Goal: Task Accomplishment & Management: Complete application form

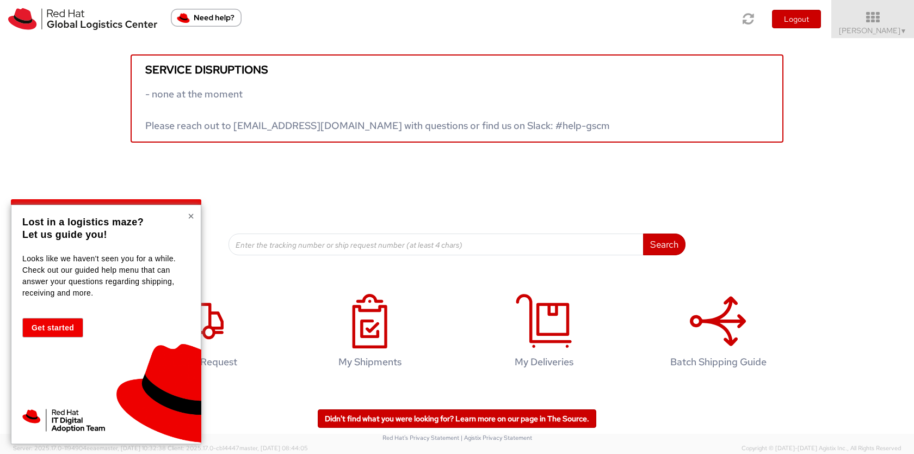
click at [191, 219] on button "×" at bounding box center [191, 216] width 7 height 11
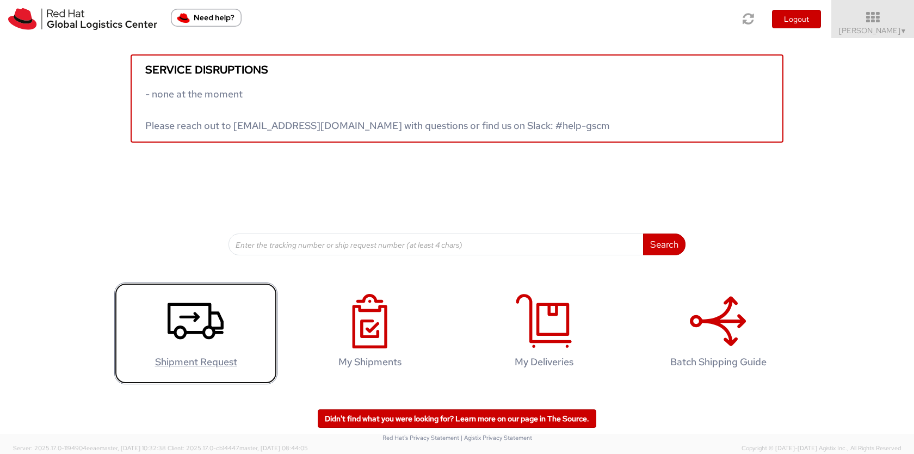
click at [195, 324] on icon at bounding box center [196, 321] width 56 height 54
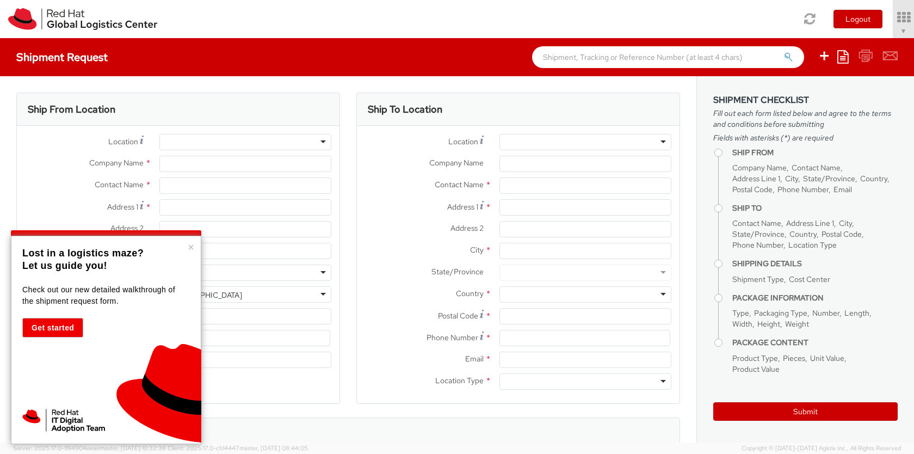
select select
select select "818"
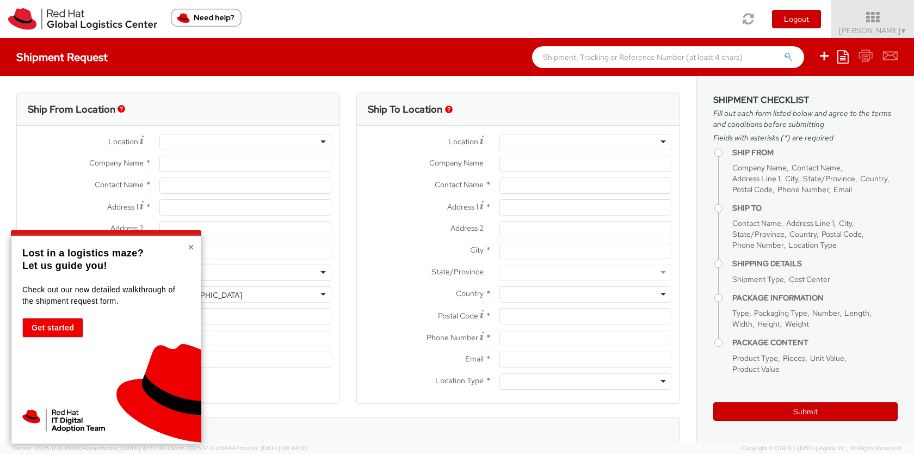
click at [191, 242] on button "×" at bounding box center [191, 247] width 7 height 11
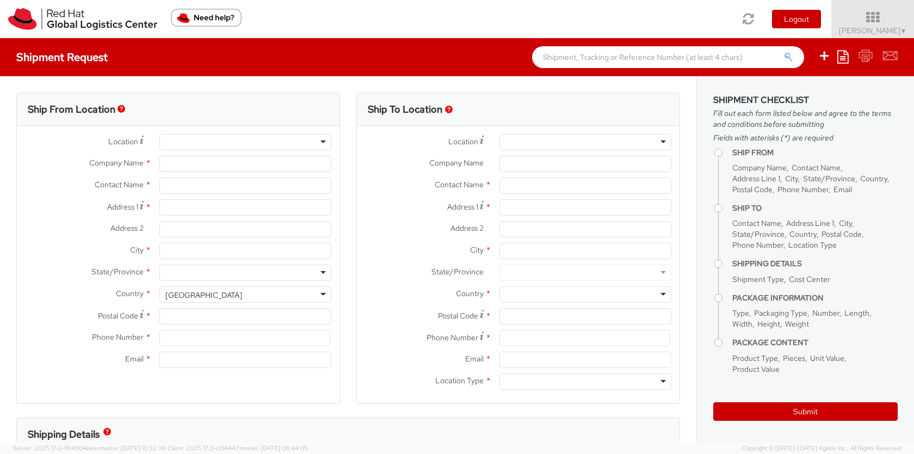
type input "Red Hat, Inc."
type input "[PERSON_NAME]"
type input "[STREET_ADDRESS]"
type input "RALEIGH"
type input "27601"
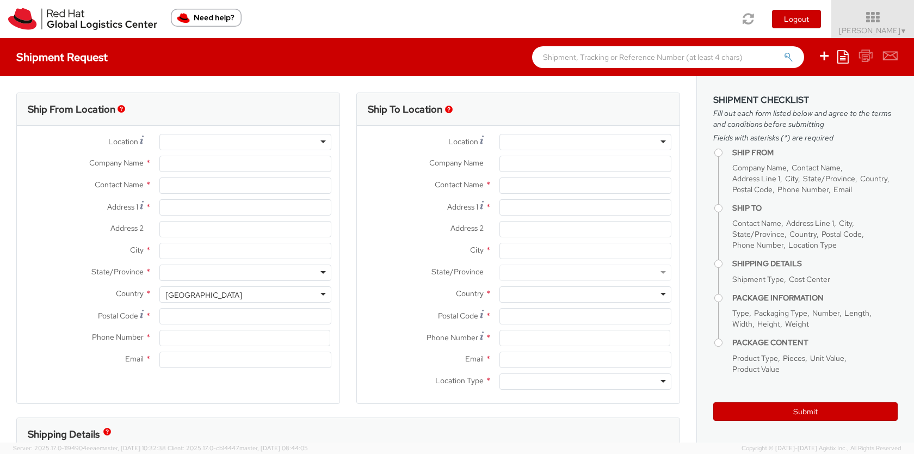
type input "19197544460"
type input "[EMAIL_ADDRESS][DOMAIN_NAME]"
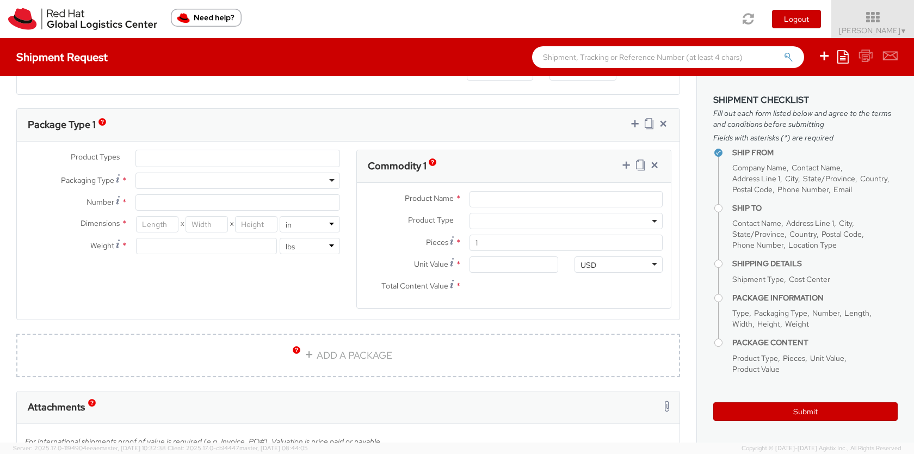
scroll to position [500, 0]
click at [188, 175] on div at bounding box center [237, 179] width 205 height 16
click at [165, 202] on input "Number *" at bounding box center [237, 201] width 205 height 16
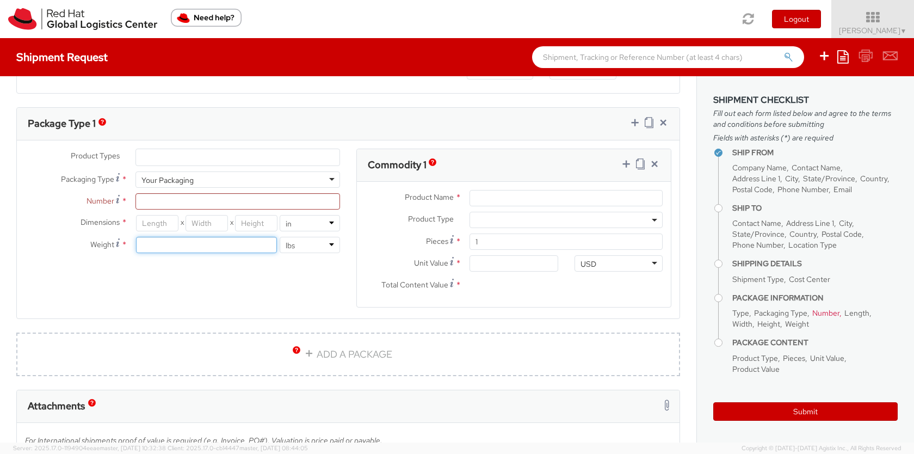
click at [186, 243] on input "number" at bounding box center [206, 245] width 141 height 16
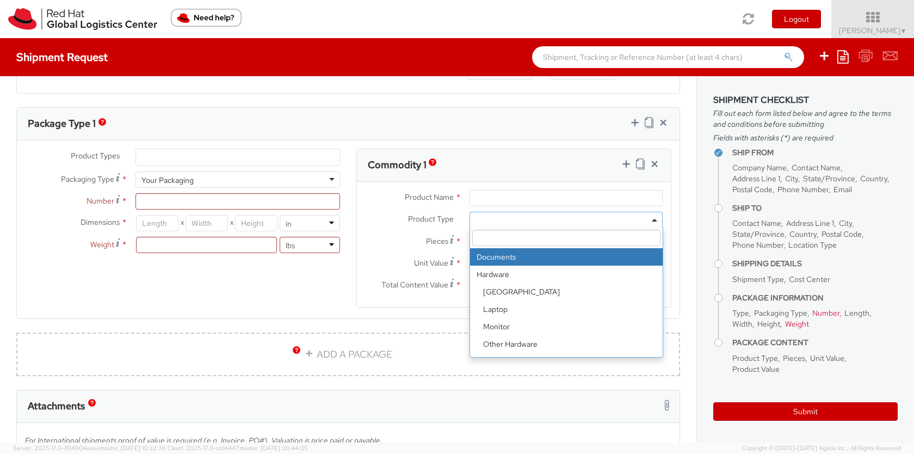
click at [504, 220] on span at bounding box center [565, 220] width 193 height 16
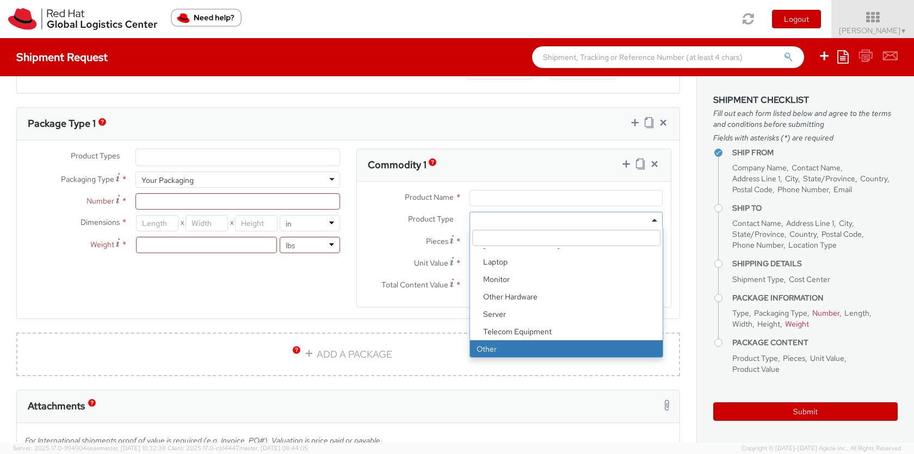
select select "OTHER"
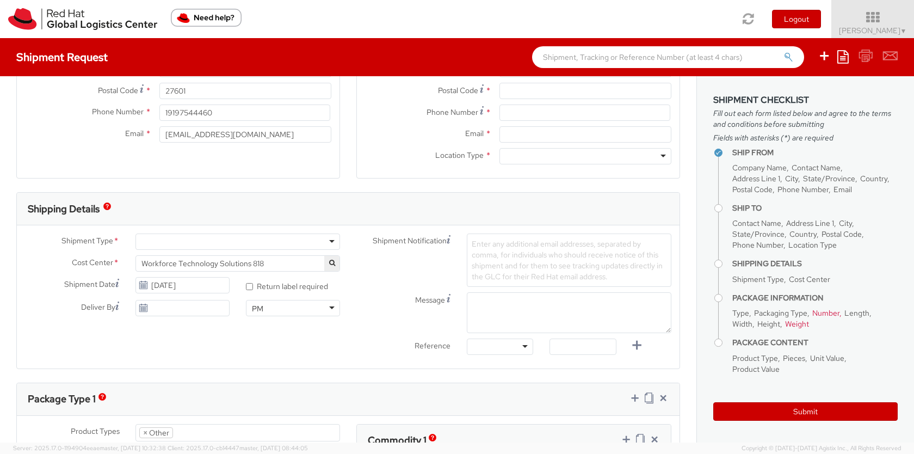
scroll to position [0, 0]
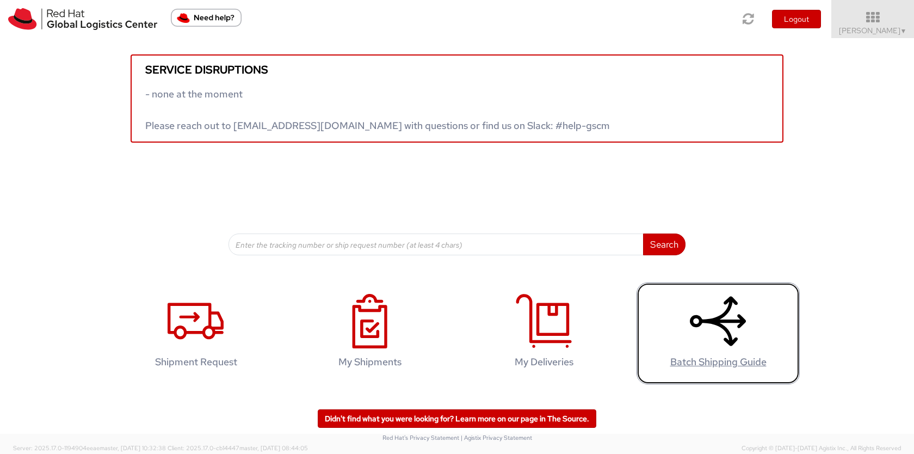
click at [719, 344] on icon at bounding box center [718, 321] width 56 height 54
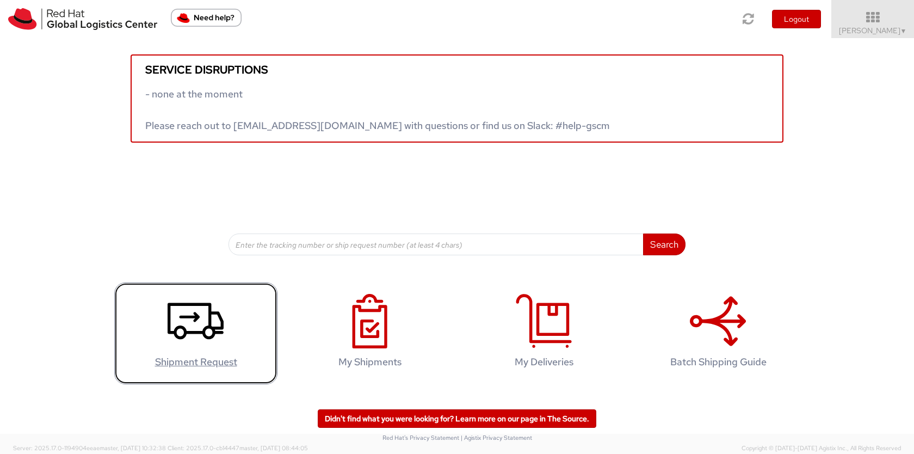
click at [224, 319] on link "Shipment Request" at bounding box center [195, 333] width 163 height 102
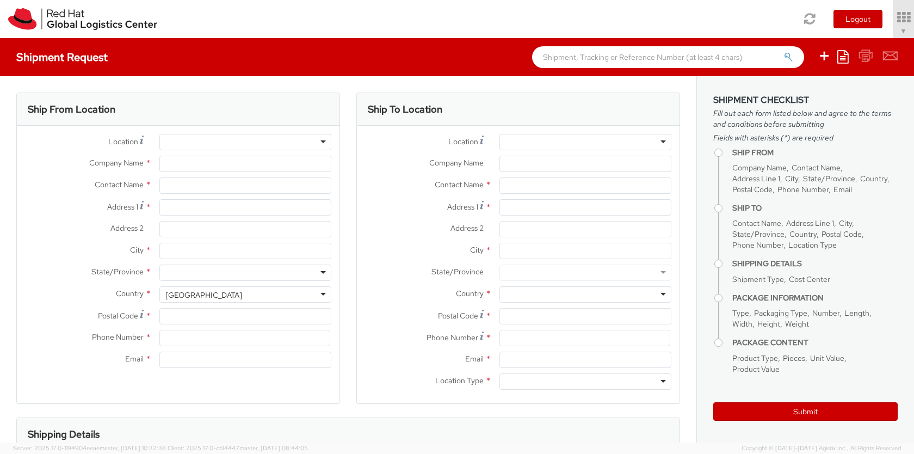
type input "Red Hat, Inc."
type input "Jonathan Castellanos"
type input "100 East Davie Street"
type input "RALEIGH"
type input "27601"
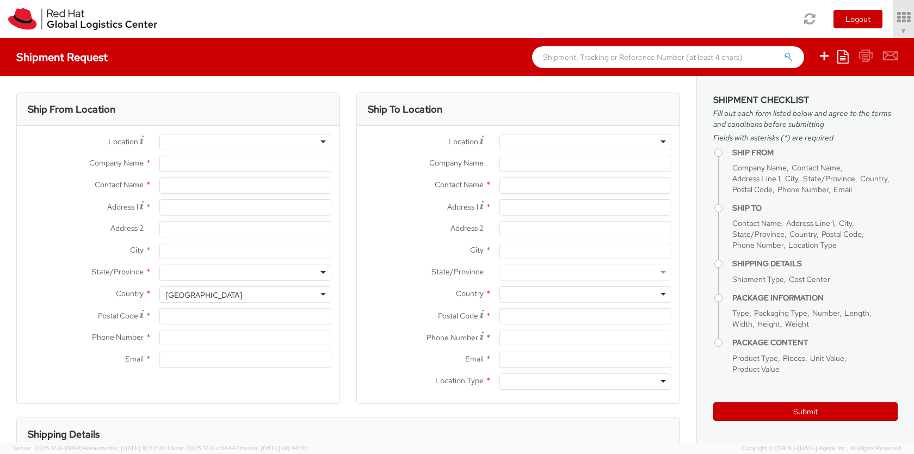
type input "19197544460"
type input "jocastel@redhat.com"
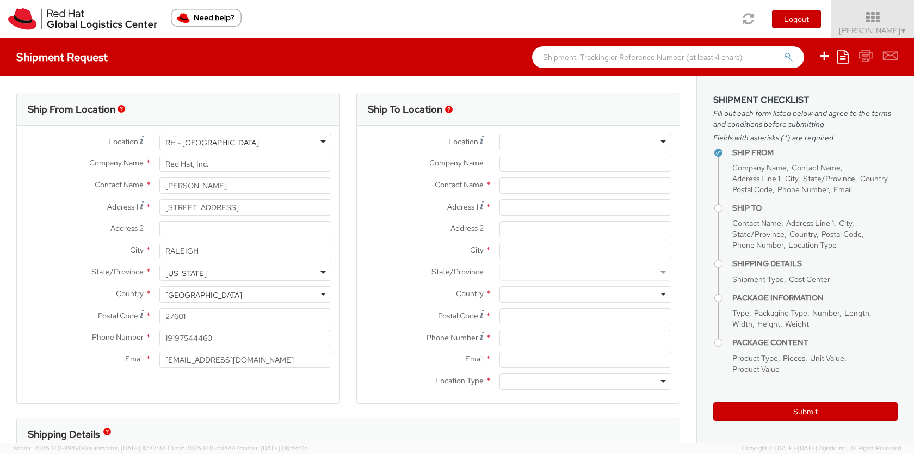
select select "818"
select select
click at [613, 144] on div at bounding box center [585, 142] width 172 height 16
click at [546, 180] on input "text" at bounding box center [585, 185] width 172 height 16
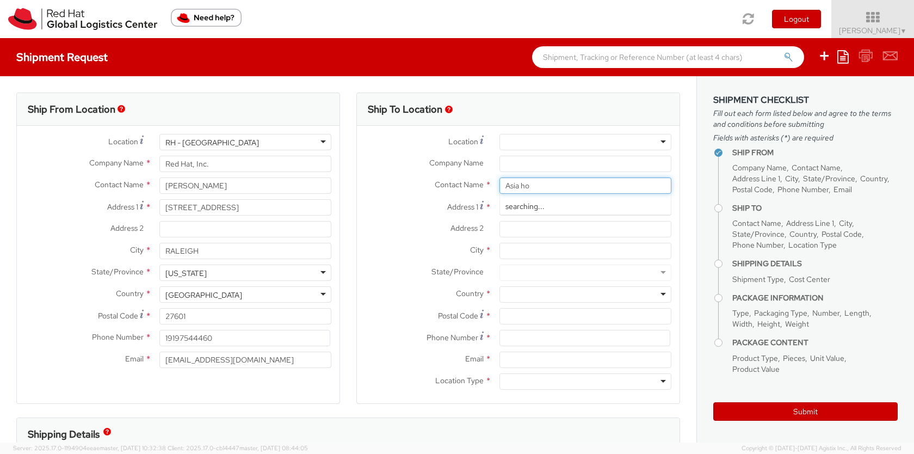
type input "Asia hor"
click at [526, 206] on span "Red Hat" at bounding box center [518, 206] width 27 height 10
type input "Red Hat"
type input "Asia Hordatt"
type input "ahordatt@redhat.com"
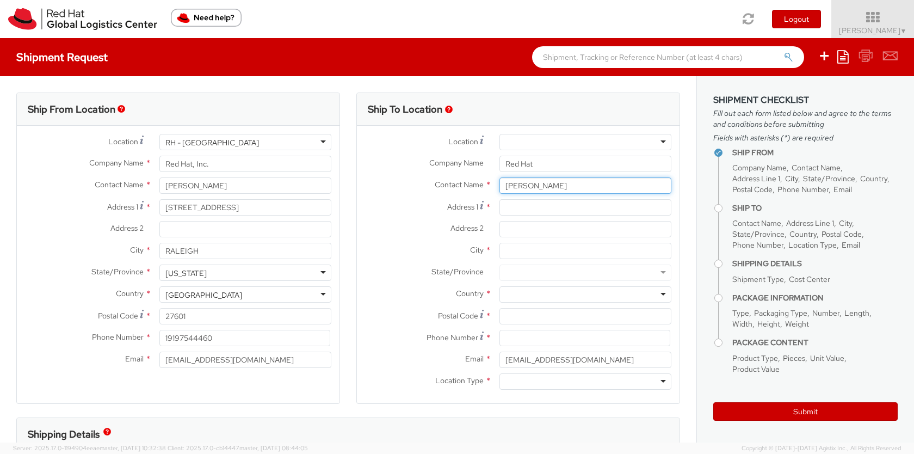
type input "Asia Hordatt"
click at [526, 206] on input "Address 1 *" at bounding box center [585, 207] width 172 height 16
paste input "10859 SW 232 Terrace, 33032"
drag, startPoint x: 614, startPoint y: 207, endPoint x: 502, endPoint y: 209, distance: 112.1
click at [502, 209] on input "10859 SW 232 Terrace, 33032" at bounding box center [585, 207] width 172 height 16
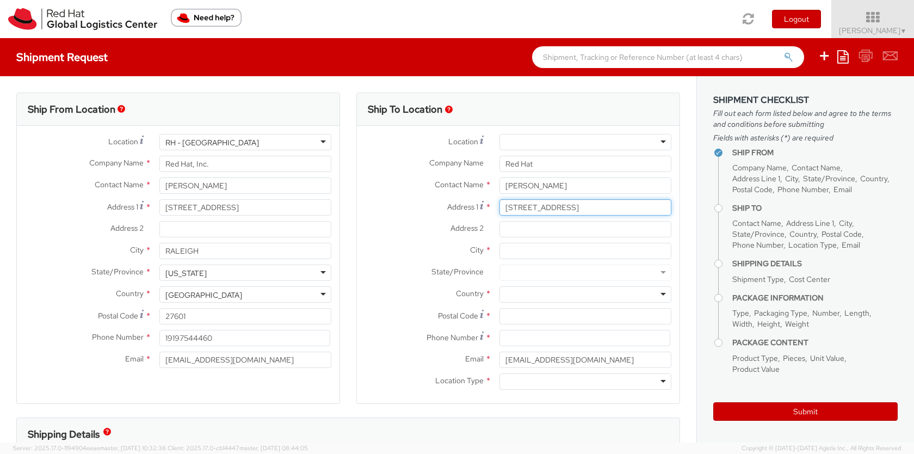
paste input "nd Terrace, Princeton, FL"
drag, startPoint x: 590, startPoint y: 207, endPoint x: 707, endPoint y: 208, distance: 117.0
click at [707, 208] on div "Ship From Location Location * RH - Raleigh RH - Raleigh RH - Amsterdam - MSO RH…" at bounding box center [457, 259] width 914 height 366
type input "10859 SW 232nd Terrace"
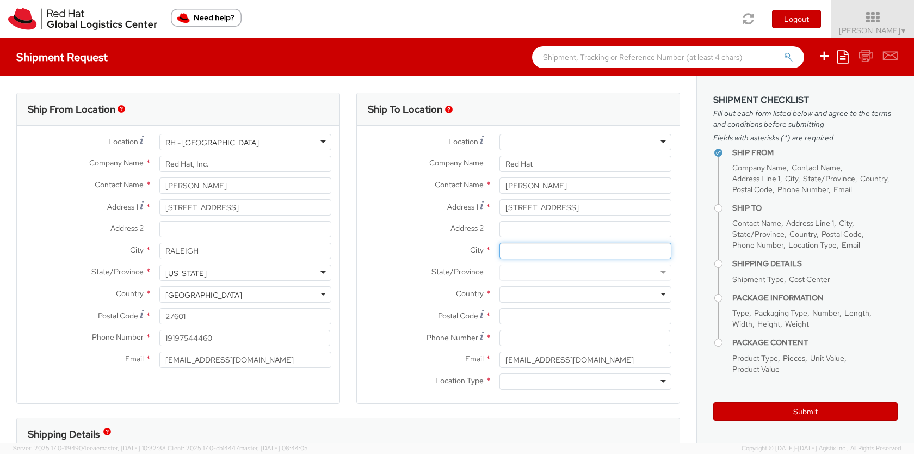
paste input ", Princeton, FL 33032"
click at [560, 251] on input ", Princeton, FL 33032" at bounding box center [585, 251] width 172 height 16
click at [541, 273] on div at bounding box center [585, 272] width 172 height 16
click at [540, 274] on div at bounding box center [585, 272] width 172 height 16
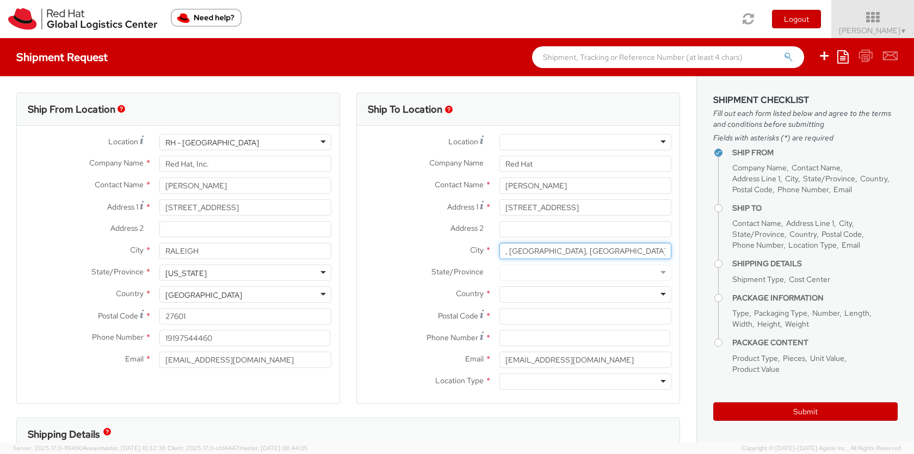
click at [545, 249] on input ", Princeton, FL" at bounding box center [585, 251] width 172 height 16
type input "Princeton"
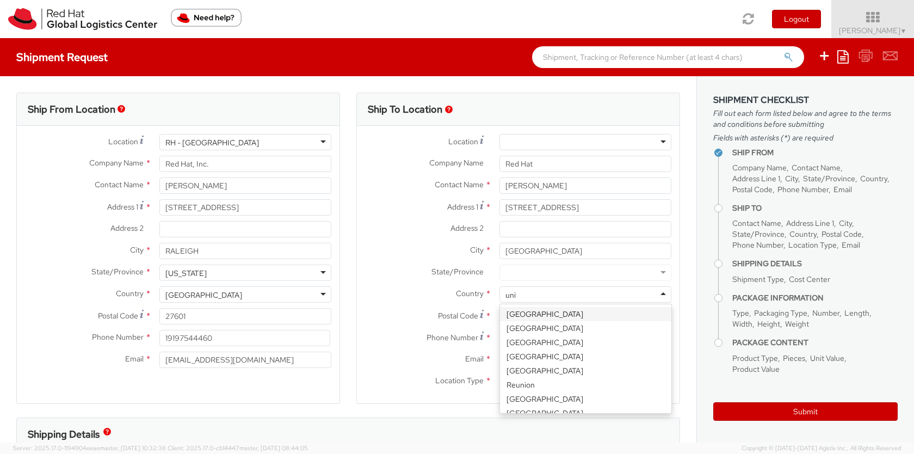
type input "unite"
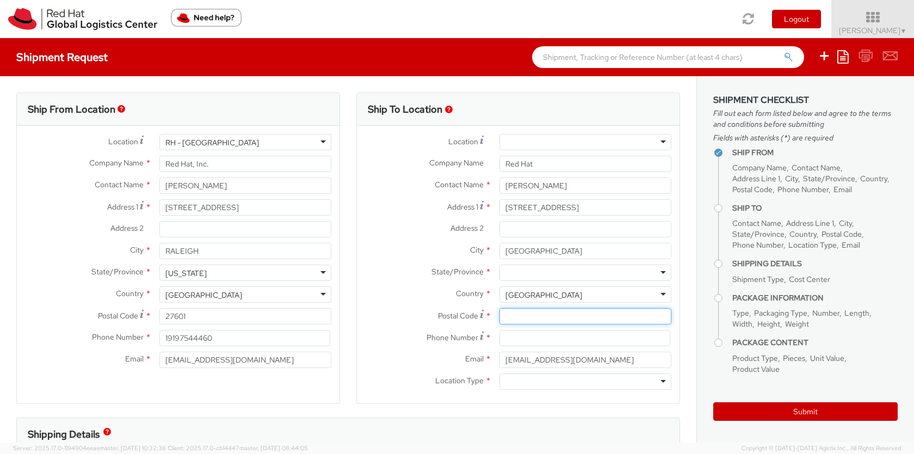
click at [519, 314] on input "Postal Code *" at bounding box center [585, 316] width 172 height 16
paste input "33032"
type input "33032"
click at [546, 340] on input at bounding box center [584, 338] width 171 height 16
type input "7863203592"
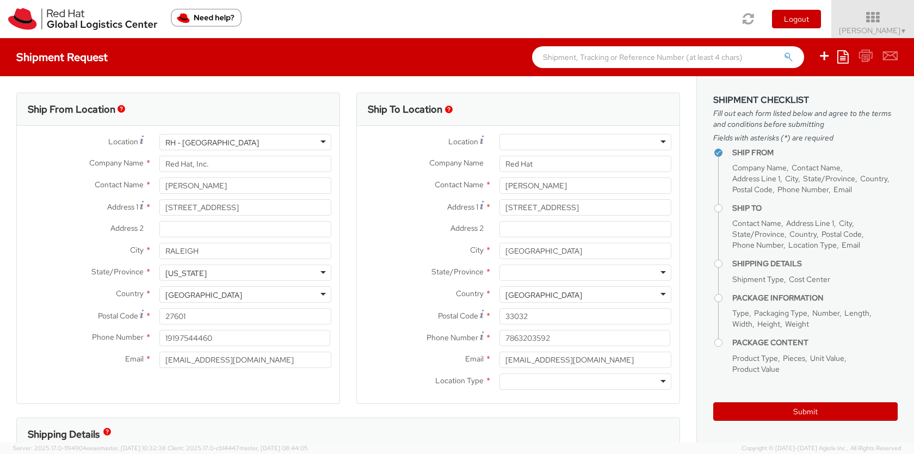
click at [541, 382] on div at bounding box center [585, 381] width 172 height 16
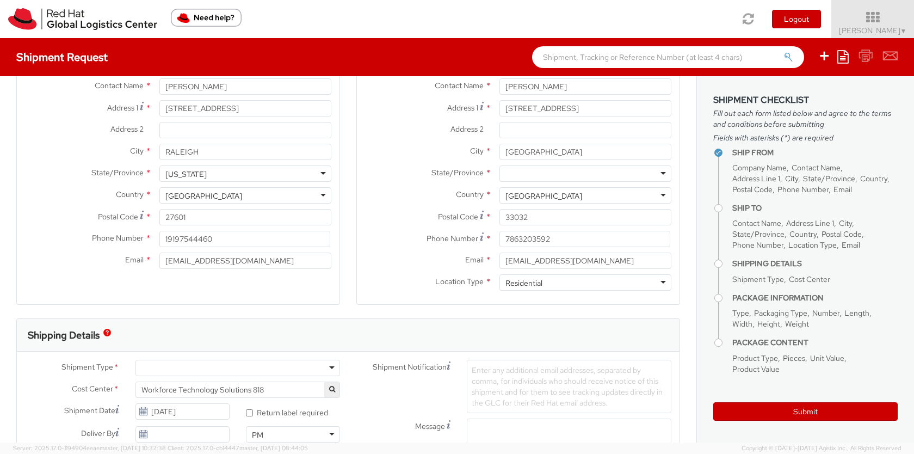
scroll to position [101, 0]
click at [328, 353] on div "Shipment Type * Batch Business Personal Cost Center * Workforce Technology Solu…" at bounding box center [348, 420] width 663 height 143
click at [317, 364] on div at bounding box center [237, 365] width 205 height 16
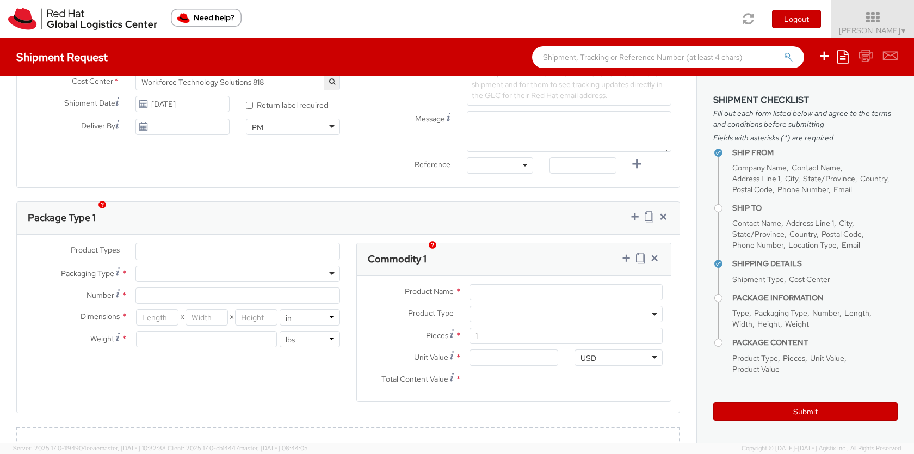
scroll to position [437, 0]
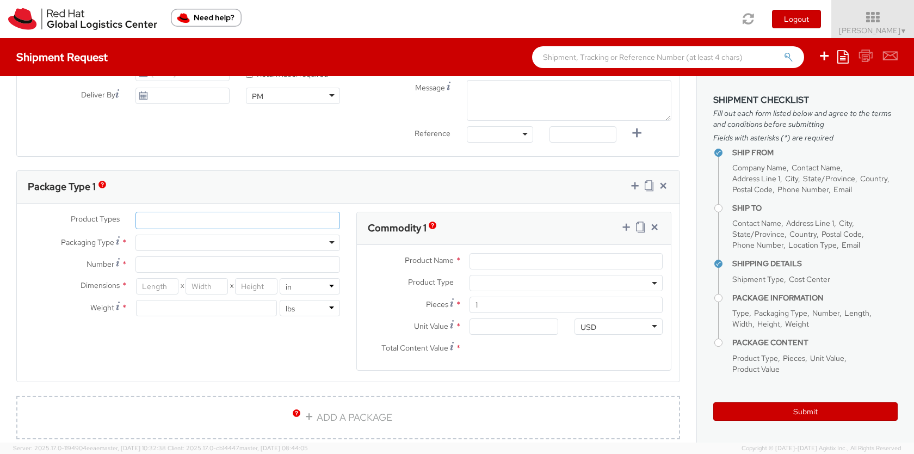
click at [193, 214] on ul at bounding box center [237, 220] width 203 height 16
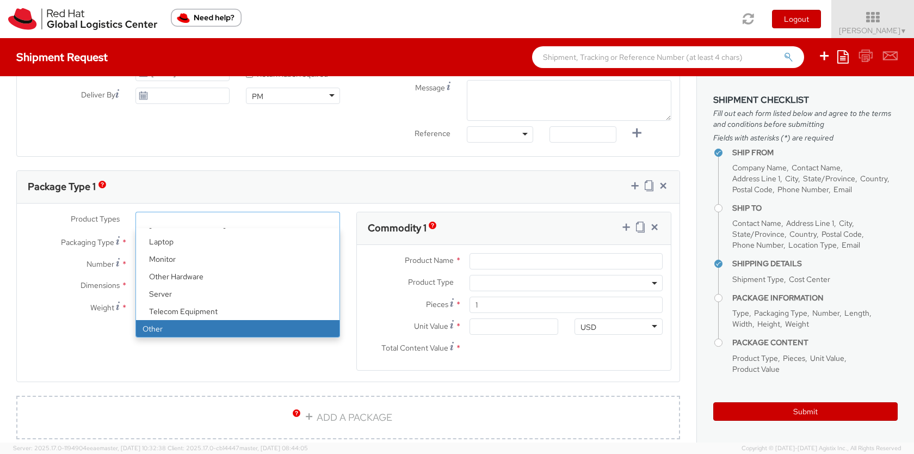
select select "OTHER"
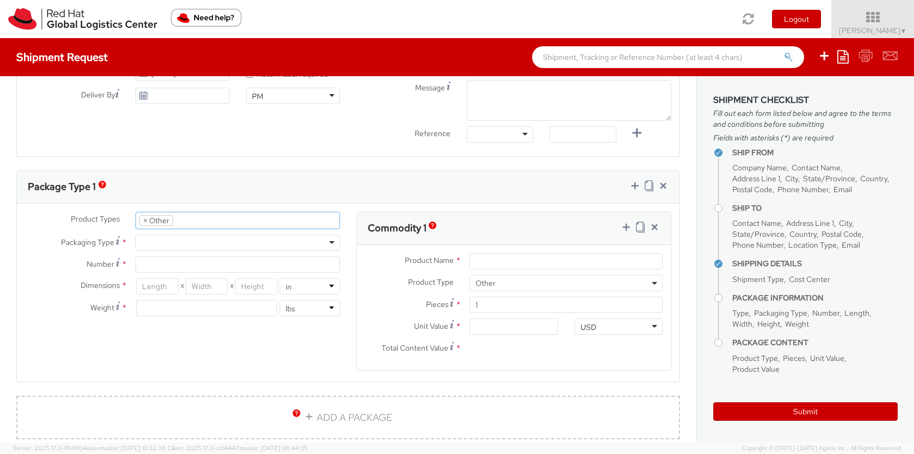
scroll to position [86, 0]
click at [183, 244] on div at bounding box center [237, 242] width 205 height 16
click at [167, 261] on input "Number *" at bounding box center [237, 264] width 205 height 16
type input "1"
type input "12"
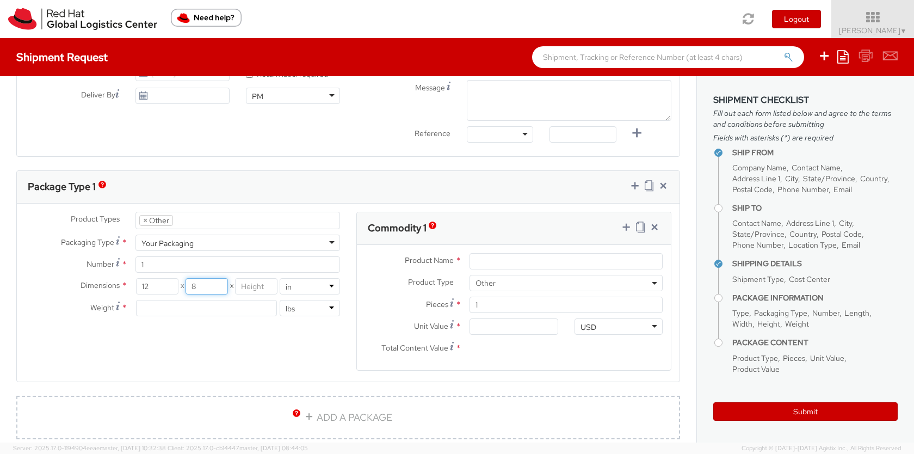
type input "8"
type input "1.35"
click at [535, 256] on input "Product Name *" at bounding box center [565, 261] width 193 height 16
type input "Notebook and mug"
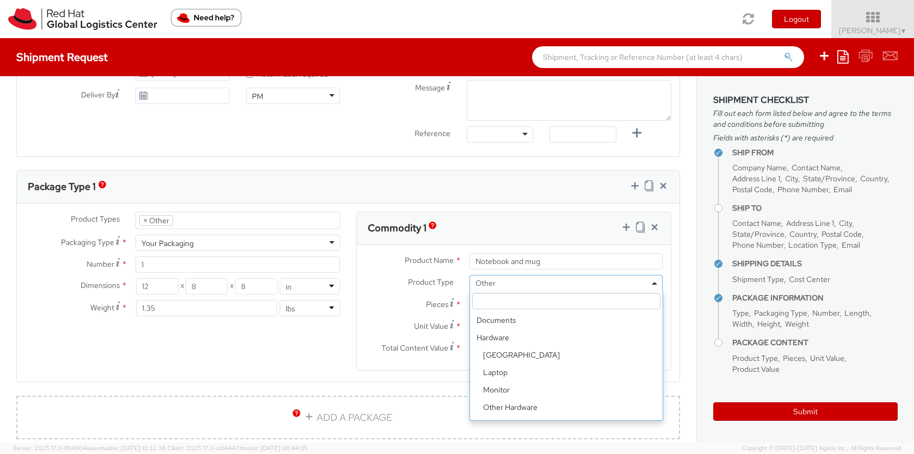
scroll to position [47, 0]
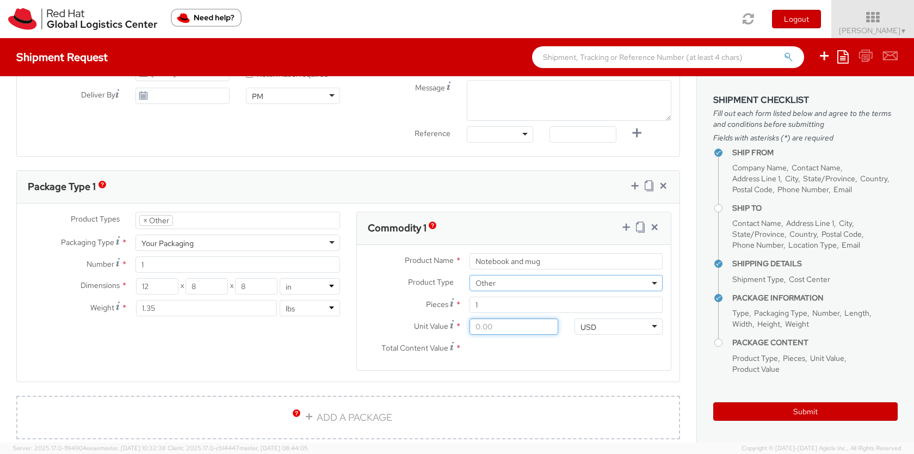
click at [495, 326] on input "Unit Value *" at bounding box center [513, 326] width 88 height 16
type input "2.00"
type input "20.00"
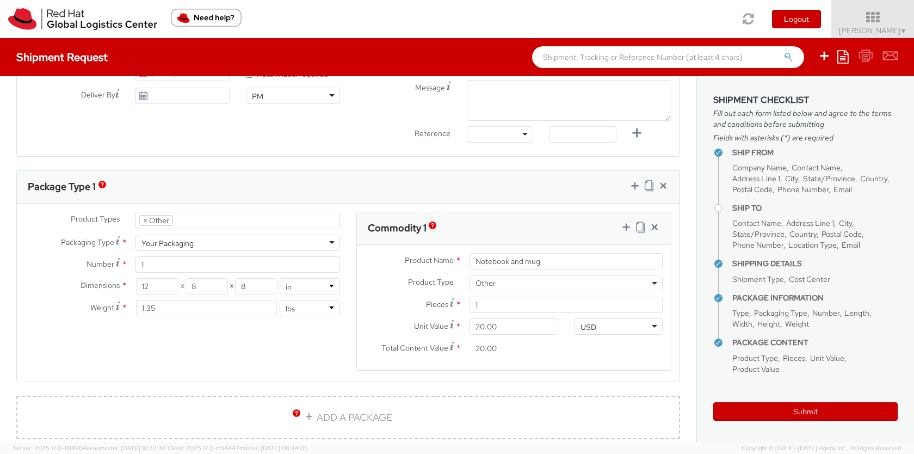
scroll to position [2034, 0]
click at [508, 353] on input "20.00" at bounding box center [513, 348] width 88 height 16
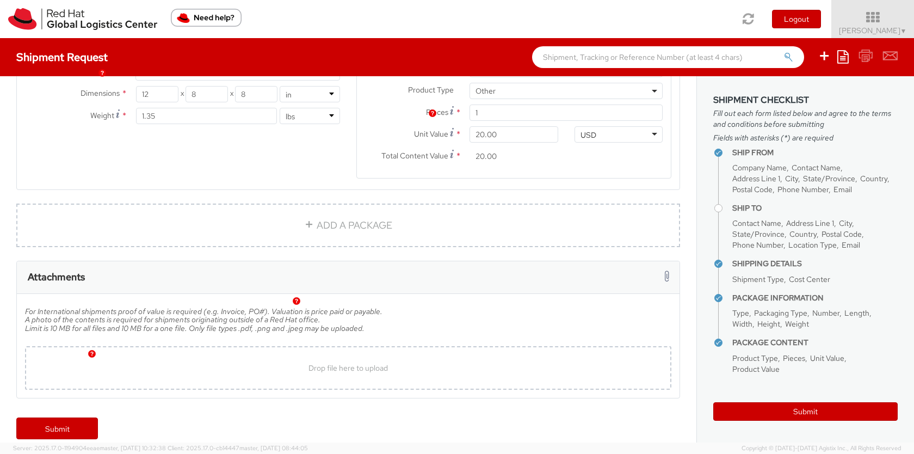
scroll to position [638, 0]
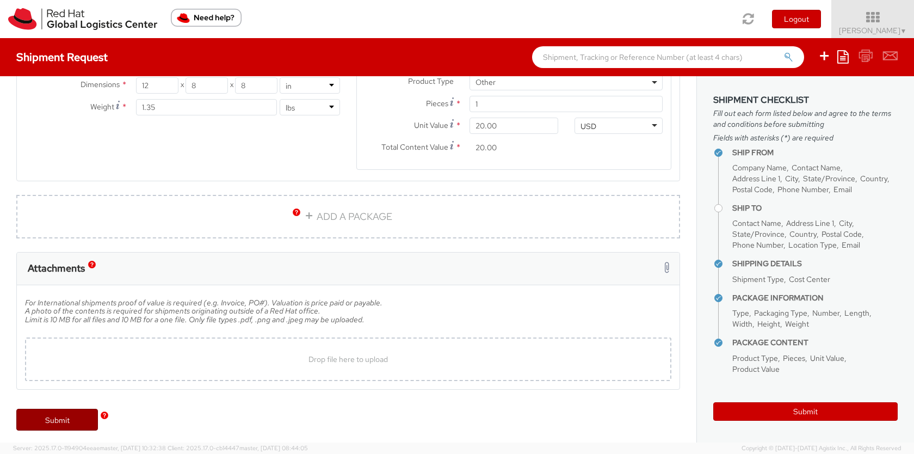
click at [77, 419] on link "Submit" at bounding box center [57, 420] width 82 height 22
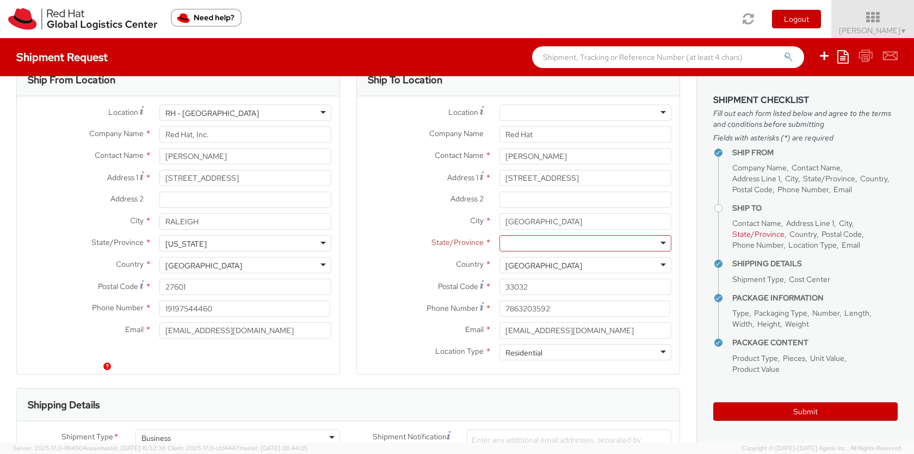
scroll to position [4, 0]
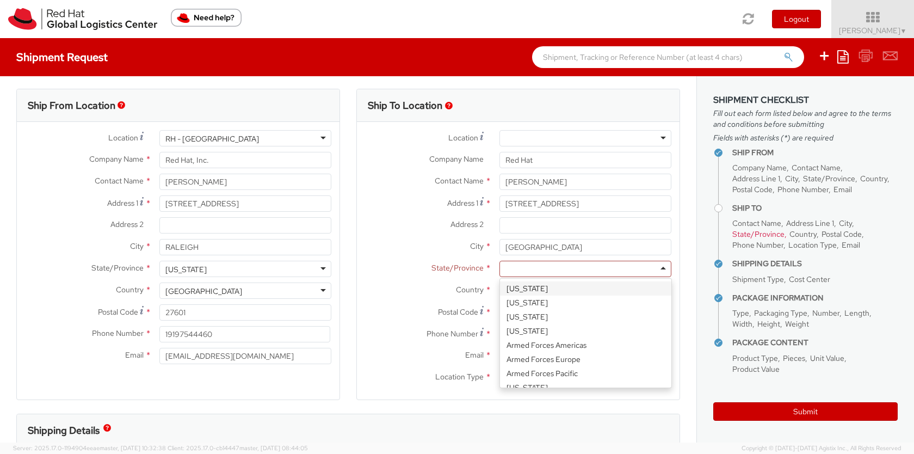
click at [580, 270] on div at bounding box center [585, 269] width 172 height 16
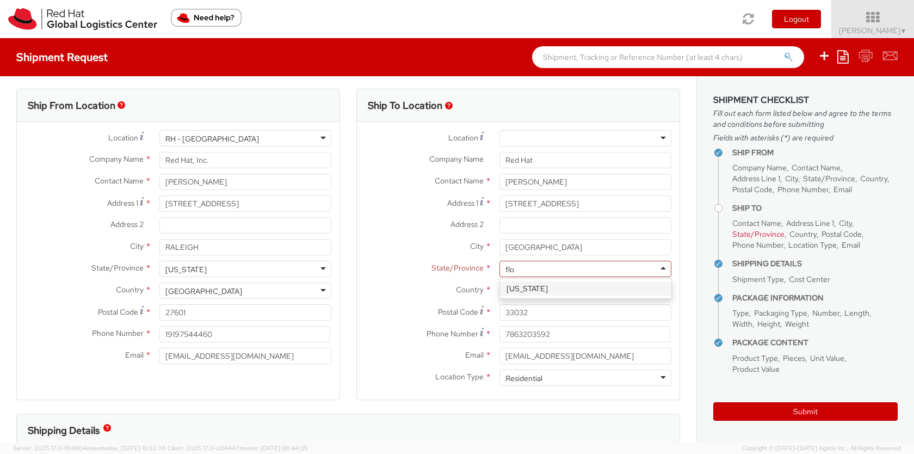
type input "flor"
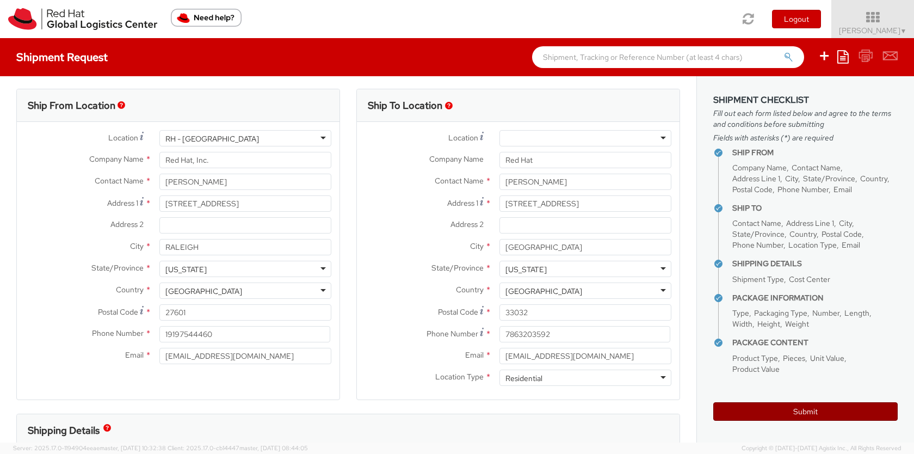
click at [756, 419] on button "Submit" at bounding box center [805, 411] width 184 height 18
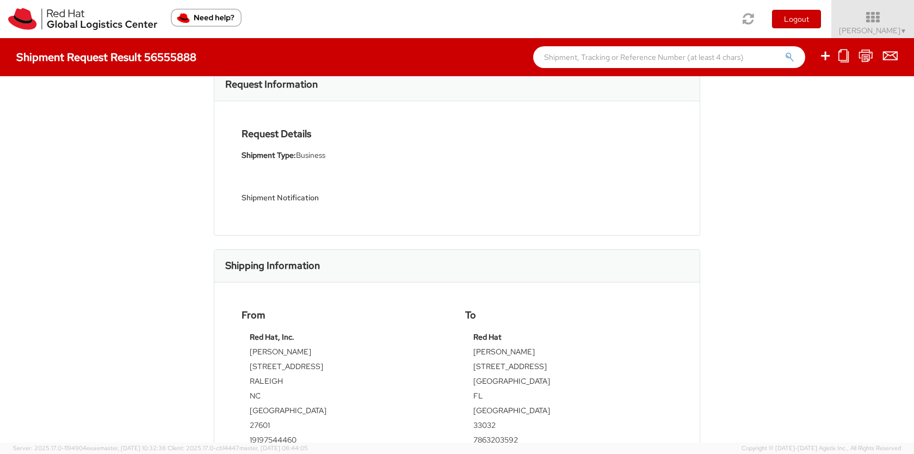
scroll to position [58, 0]
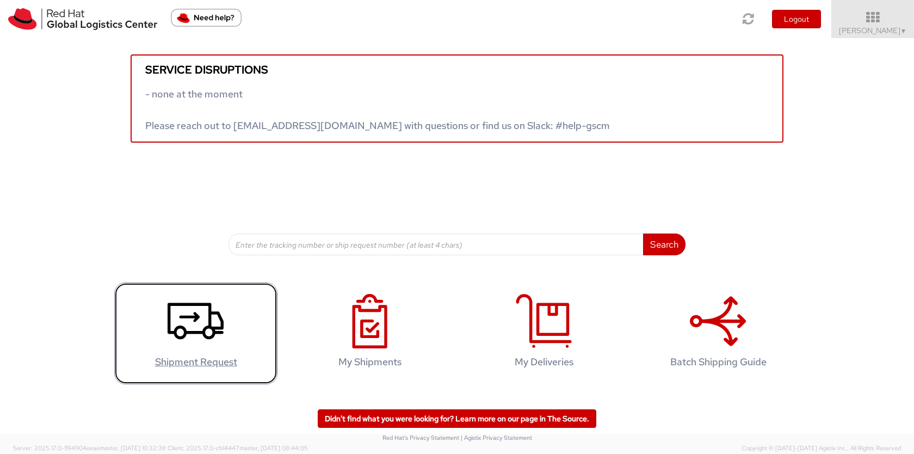
click at [199, 314] on icon at bounding box center [196, 321] width 56 height 54
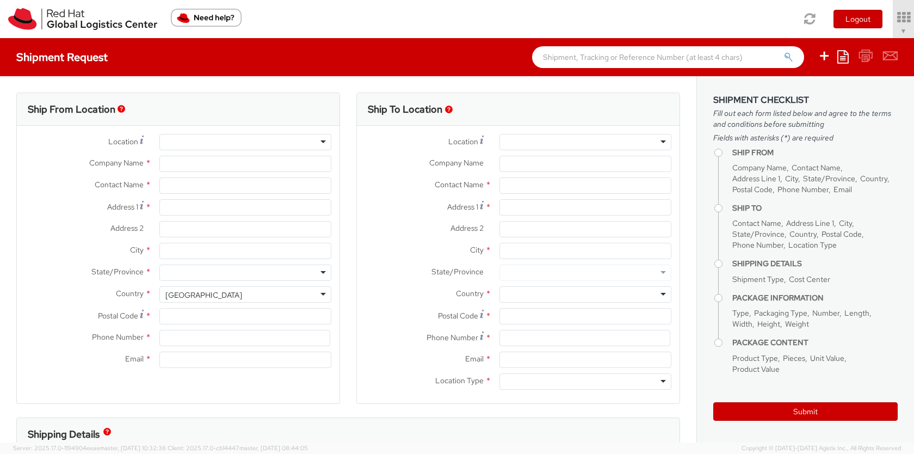
select select "818"
type input "Red Hat, Inc."
type input "Jonathan Castellanos"
type input "[STREET_ADDRESS]"
type input "RALEIGH"
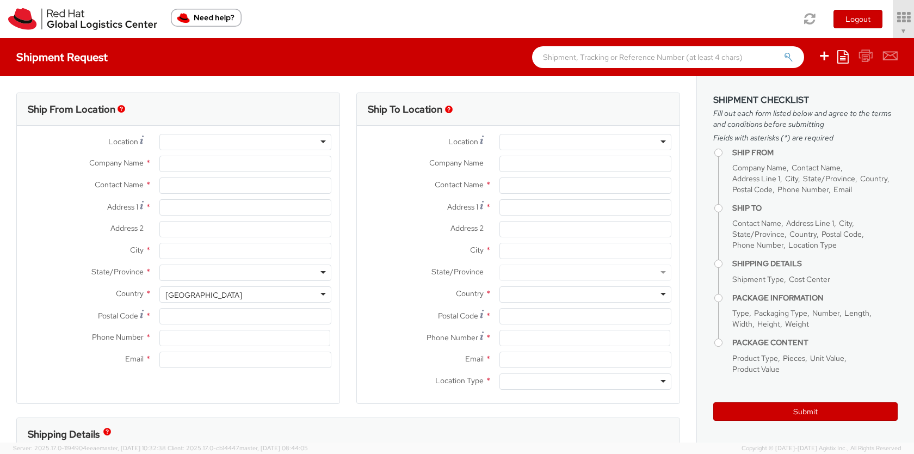
type input "27601"
type input "19197544460"
type input "[EMAIL_ADDRESS][DOMAIN_NAME]"
select select
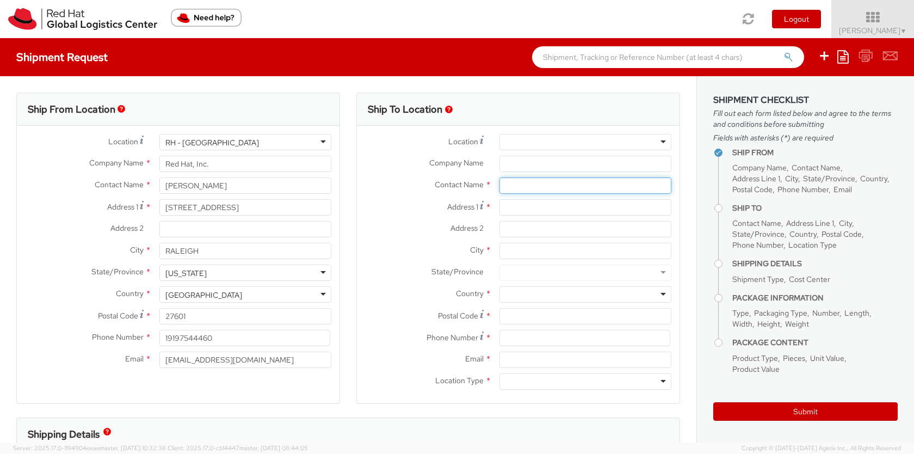
click at [525, 183] on input "text" at bounding box center [585, 185] width 172 height 16
type input "pramoda alla"
click at [554, 206] on strong "Pramoda Alla" at bounding box center [572, 206] width 63 height 10
type input "Red Hat"
type input "Pramoda Alla"
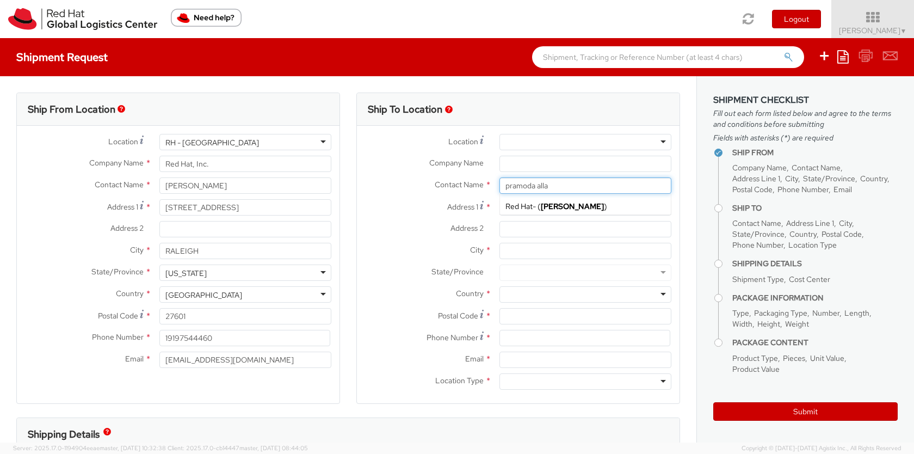
type input "palla@redhat.com"
type input "Pramoda Alla"
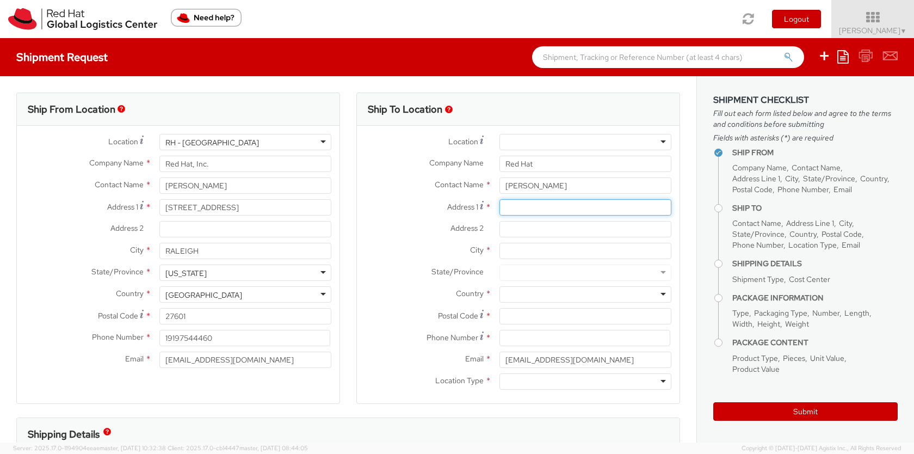
click at [554, 206] on input "Address 1 *" at bounding box center [585, 207] width 172 height 16
paste input "7 Sherman Ct, Hawthorn Woods, IL, 60047"
drag, startPoint x: 555, startPoint y: 208, endPoint x: 689, endPoint y: 210, distance: 133.8
drag, startPoint x: 658, startPoint y: 207, endPoint x: 555, endPoint y: 201, distance: 103.0
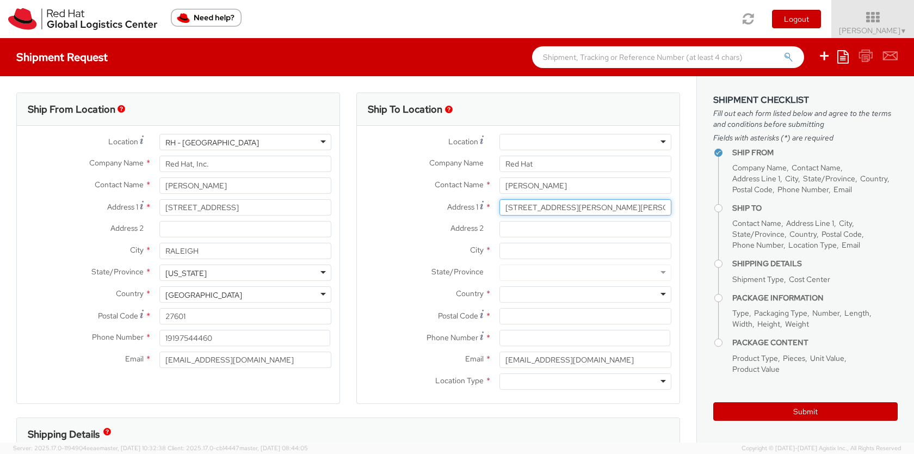
click at [555, 201] on input "7 Sherman Ct, Hawthorn Woods, IL, 60047" at bounding box center [585, 207] width 172 height 16
drag, startPoint x: 557, startPoint y: 205, endPoint x: 669, endPoint y: 202, distance: 112.1
click at [669, 202] on input "7 Sherman Ct, Hawthorn Woods, IL, 60047" at bounding box center [585, 207] width 172 height 16
type input "7 Sherman Ct"
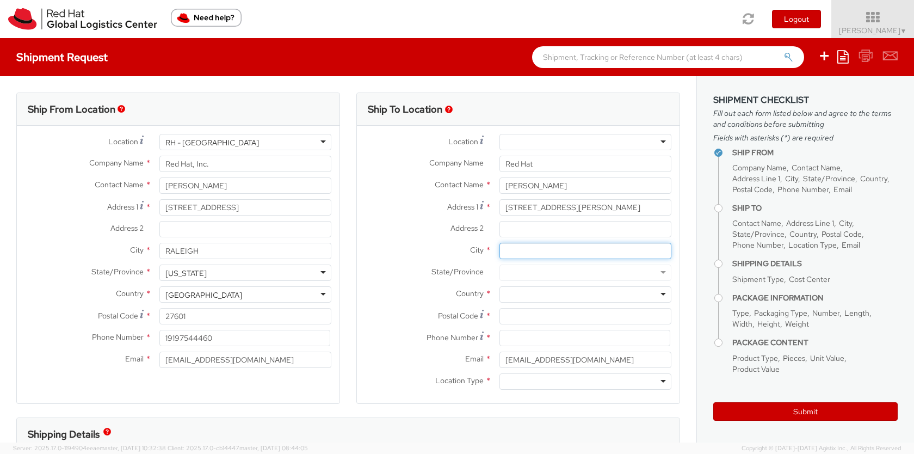
paste input "Hawthorn Woods, IL, 60047"
click at [581, 255] on input "Hawthorn Woods, IL, 60047" at bounding box center [585, 251] width 172 height 16
type input "Hawthorn Woods"
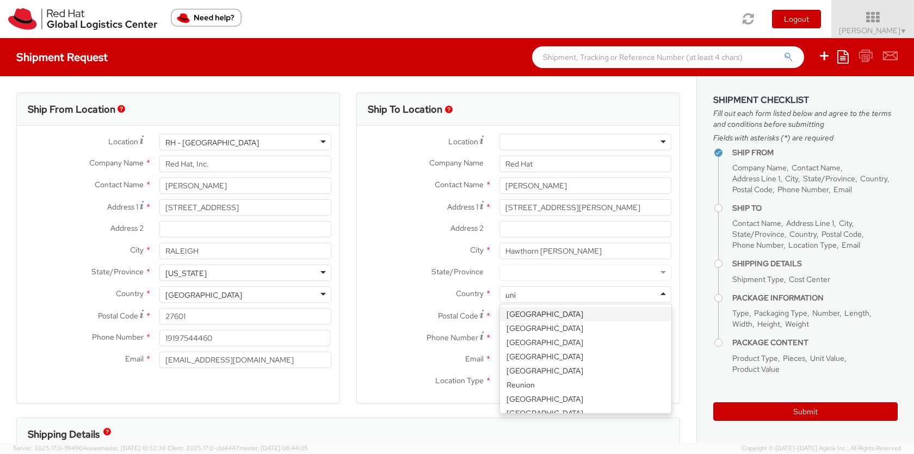
type input "unit"
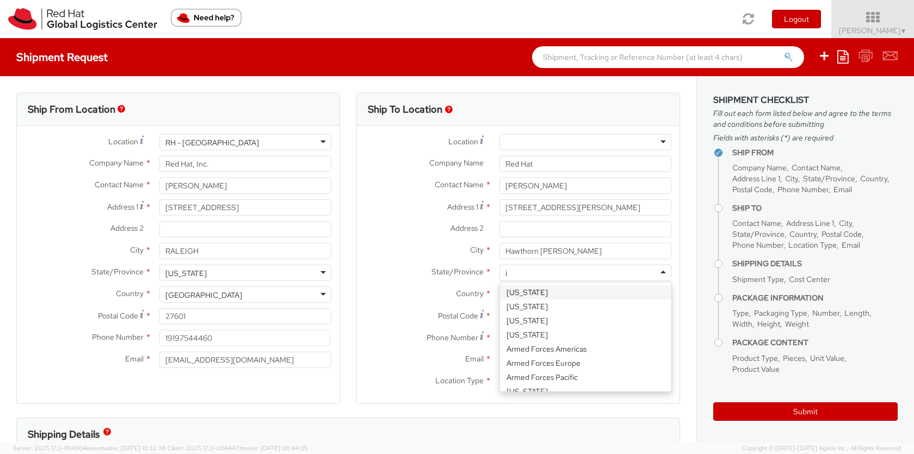
type input "il"
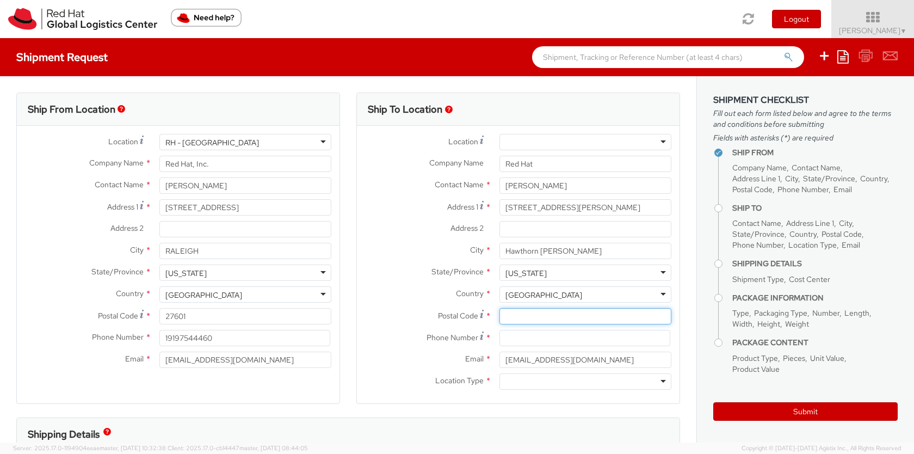
paste input "60047"
type input "60047"
click at [528, 341] on input at bounding box center [584, 338] width 171 height 16
paste input "203-305-7060"
type input "203-305-7060"
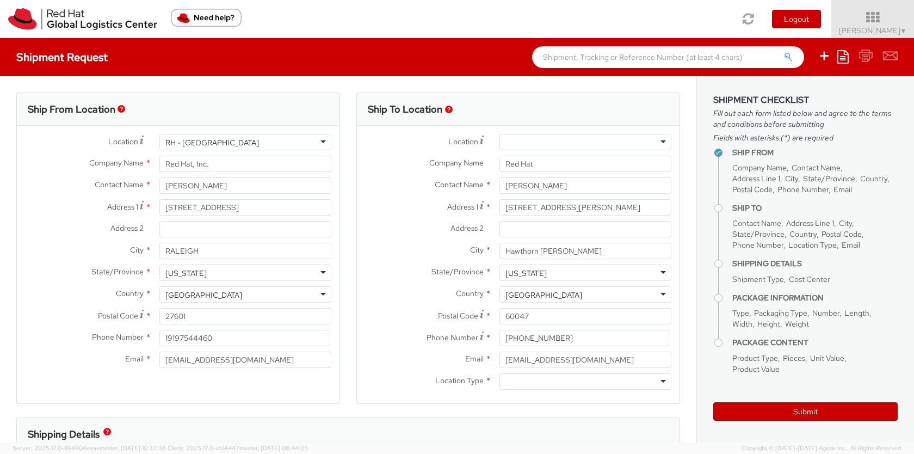
click at [522, 383] on div at bounding box center [585, 381] width 172 height 16
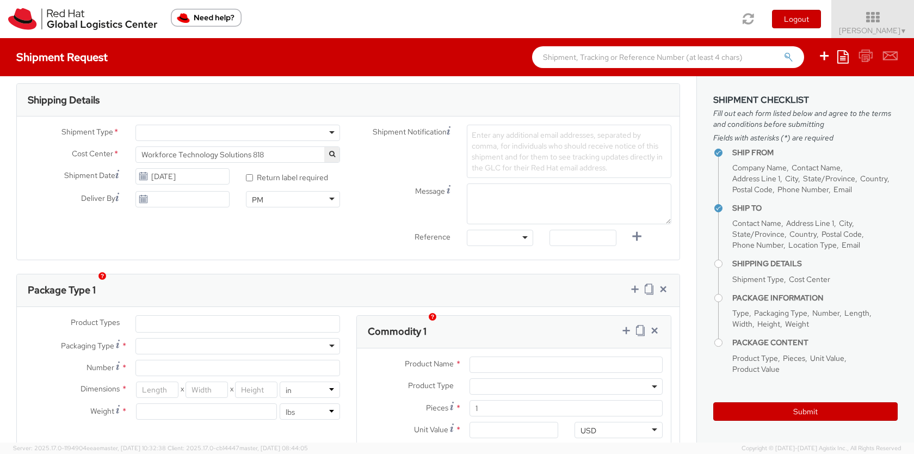
scroll to position [304, 0]
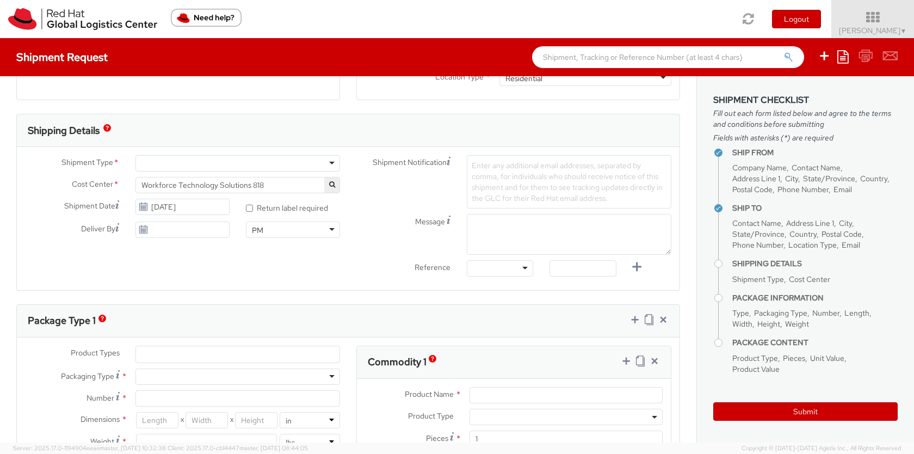
click at [264, 157] on div at bounding box center [237, 163] width 205 height 16
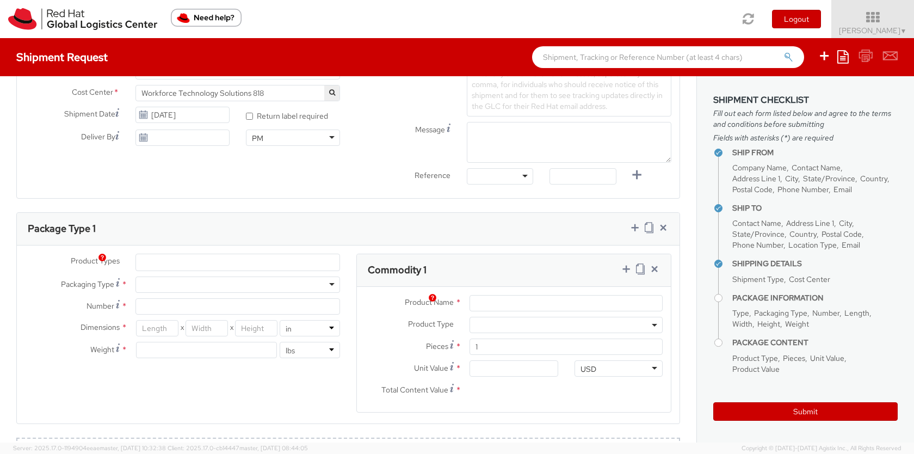
scroll to position [400, 0]
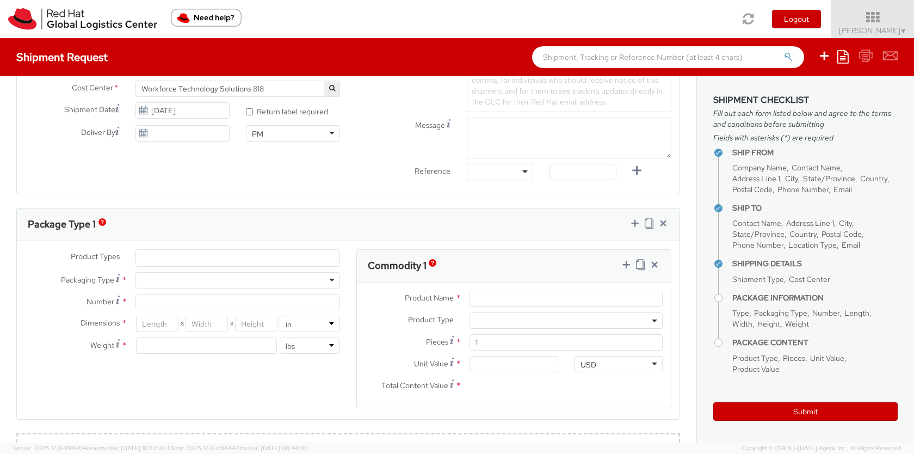
click at [250, 263] on div "Product Types * Documents Docking Station Laptop Monitor Other Hardware Server …" at bounding box center [182, 306] width 331 height 115
click at [250, 258] on ul at bounding box center [237, 258] width 203 height 16
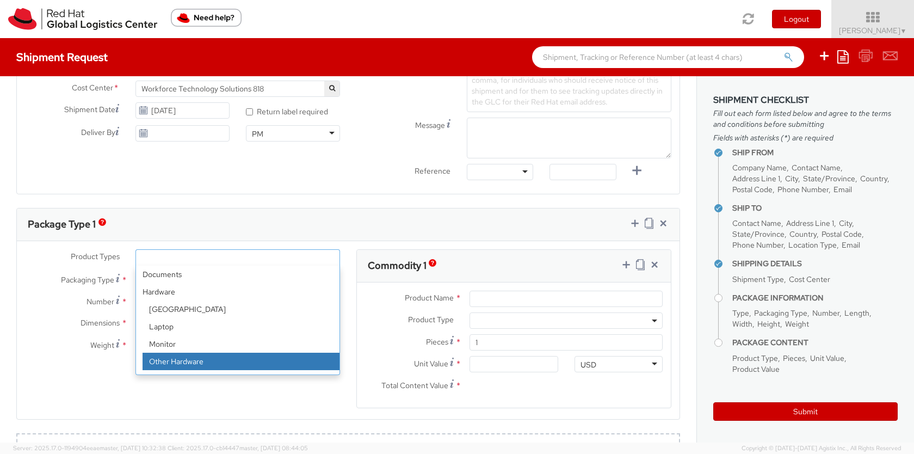
scroll to position [47, 0]
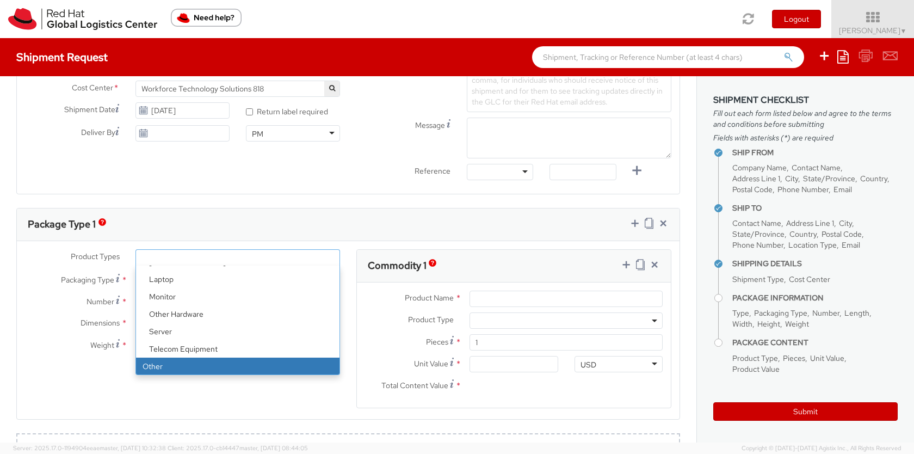
select select "OTHER"
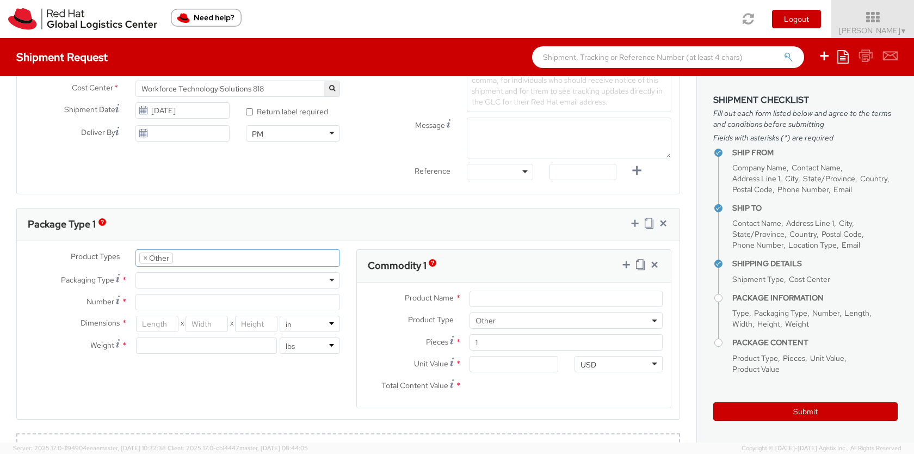
scroll to position [86, 0]
click at [195, 275] on div at bounding box center [237, 280] width 205 height 16
click at [174, 304] on input "Number *" at bounding box center [237, 302] width 205 height 16
type input "1"
type input "8"
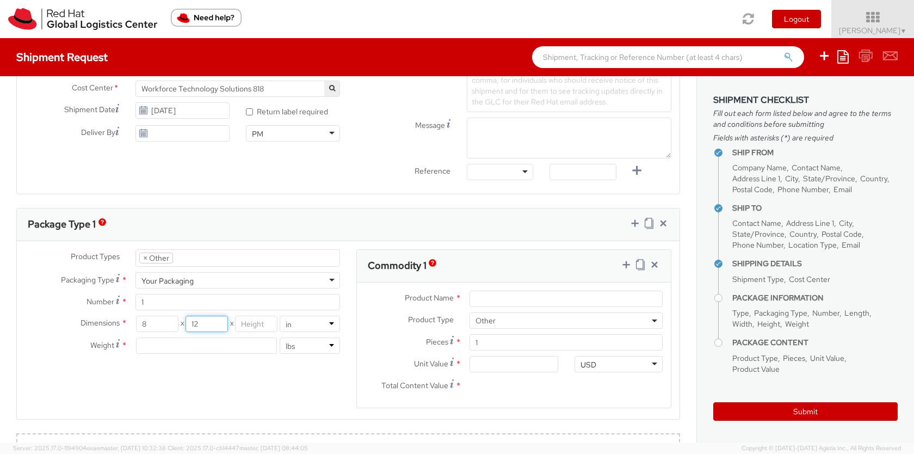
type input "12"
type input "7"
type input "8"
type input "1.5"
click at [491, 292] on input "Product Name *" at bounding box center [565, 299] width 193 height 16
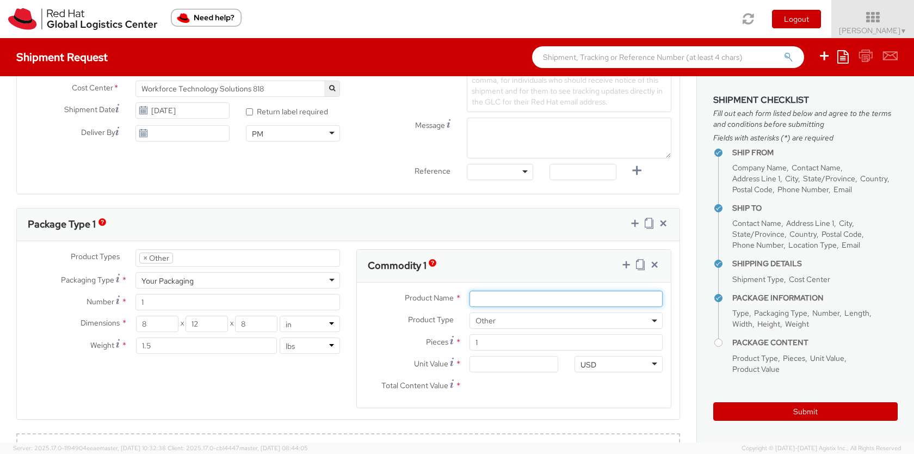
click at [491, 292] on input "Product Name *" at bounding box center [565, 299] width 193 height 16
type input "b"
type input "notebook and mug"
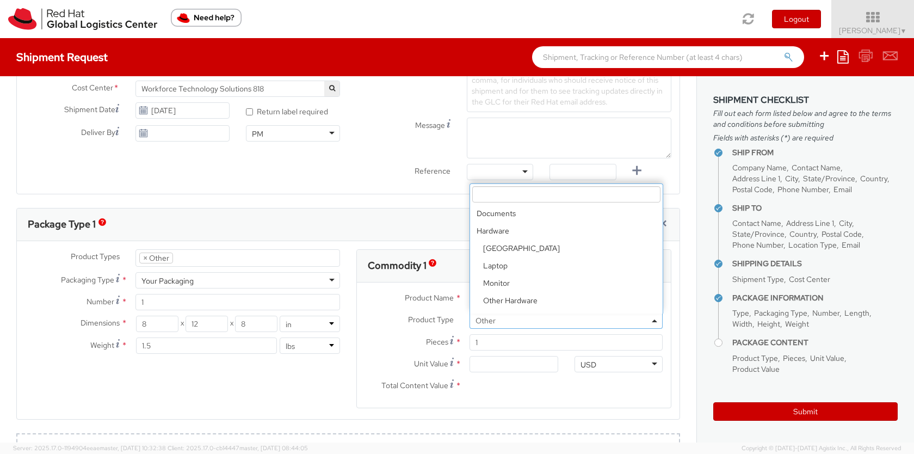
scroll to position [47, 0]
click at [498, 378] on input "Total Content Value *" at bounding box center [513, 386] width 88 height 16
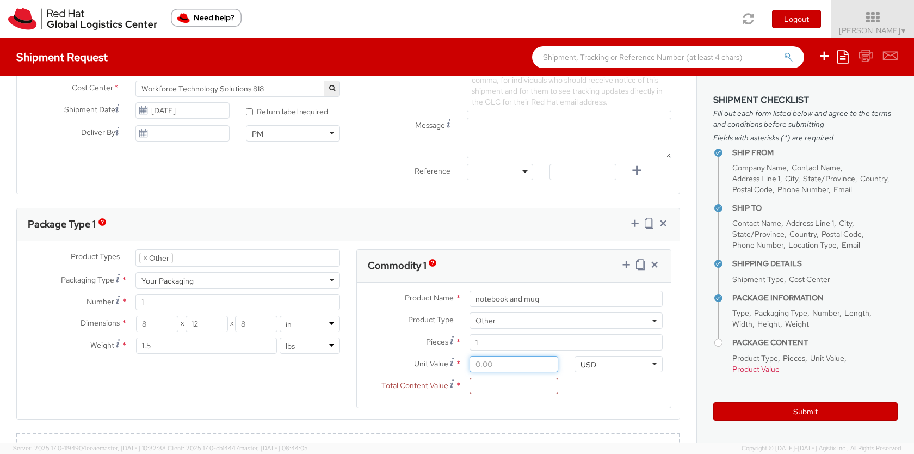
click at [501, 368] on input "Unit Value *" at bounding box center [513, 364] width 88 height 16
type input "2.00"
type input "20.00"
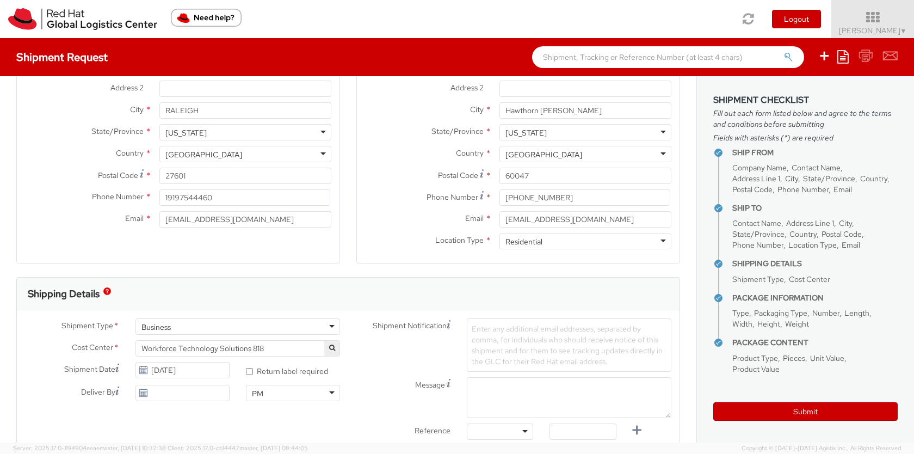
scroll to position [144, 0]
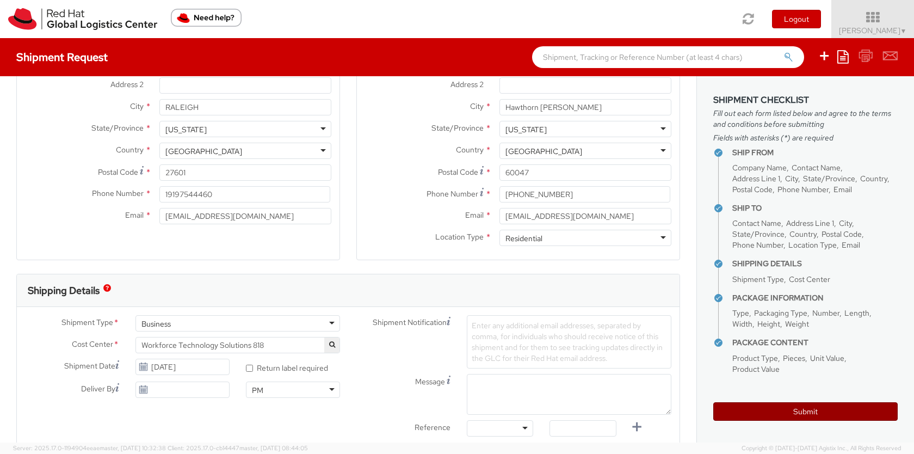
click at [765, 407] on button "Submit" at bounding box center [805, 411] width 184 height 18
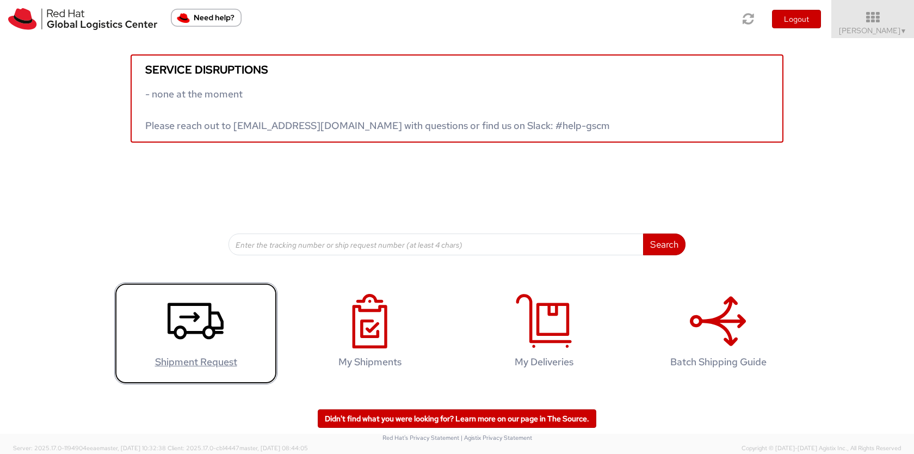
click at [204, 331] on use at bounding box center [196, 321] width 56 height 36
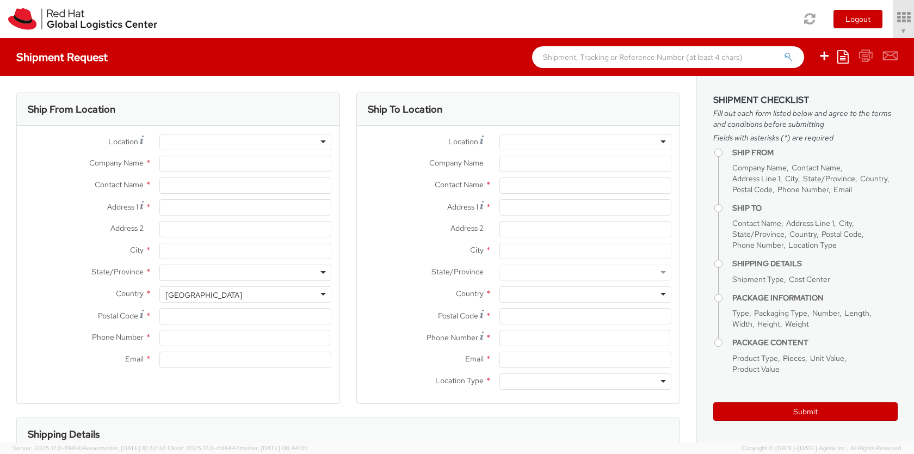
select select "818"
type input "Red Hat, Inc."
type input "[PERSON_NAME]"
type input "[STREET_ADDRESS]"
type input "RALEIGH"
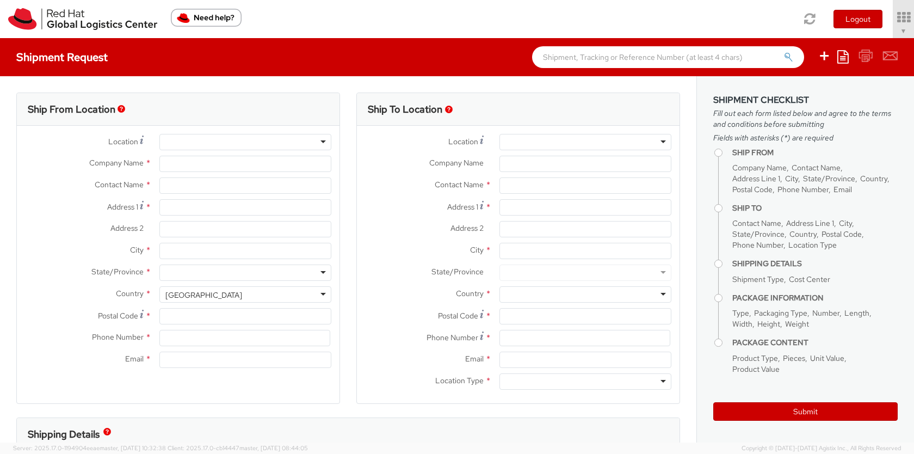
type input "27601"
type input "19197544460"
type input "[EMAIL_ADDRESS][DOMAIN_NAME]"
select select
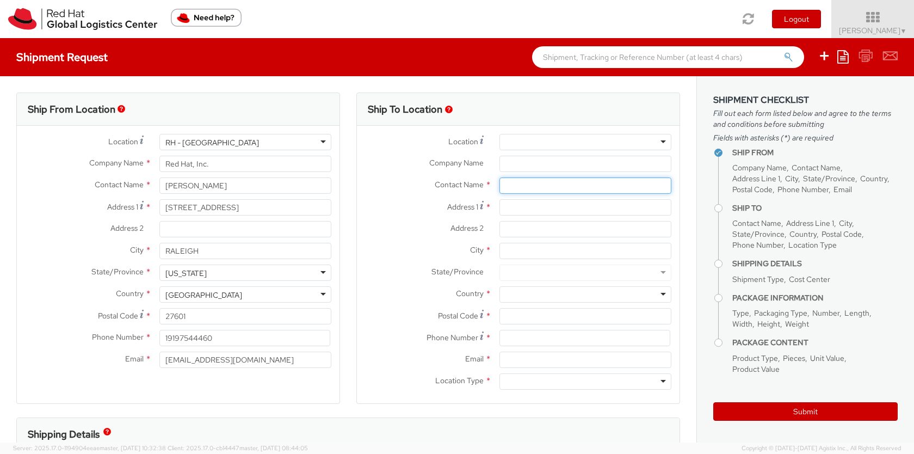
click at [502, 182] on input "text" at bounding box center [585, 185] width 172 height 16
type input "min [PERSON_NAME]"
click at [549, 211] on div "Red Hat - ( [PERSON_NAME] )" at bounding box center [585, 206] width 171 height 16
type input "Red Hat"
type input "[PERSON_NAME]"
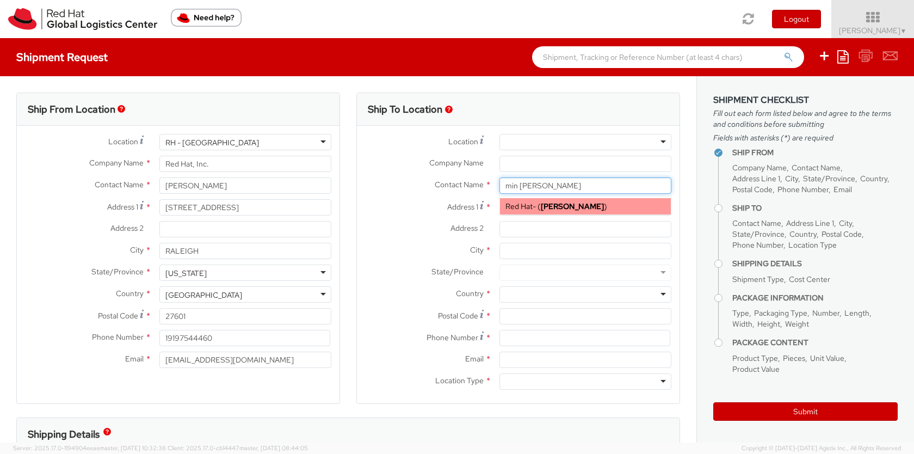
type input "[EMAIL_ADDRESS][DOMAIN_NAME]"
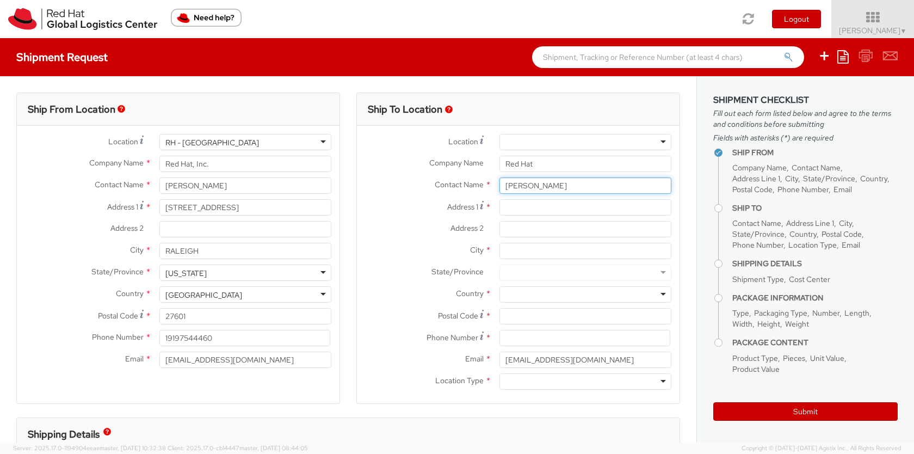
type input "[PERSON_NAME]"
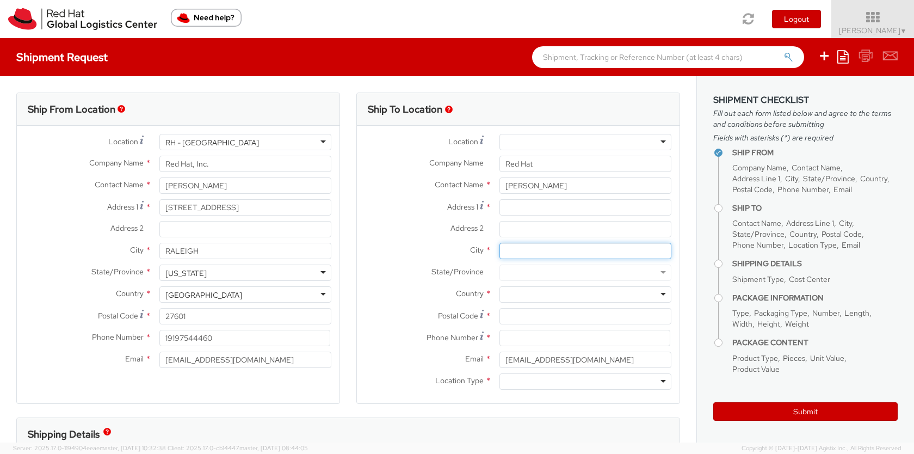
click at [527, 245] on input "City *" at bounding box center [585, 251] width 172 height 16
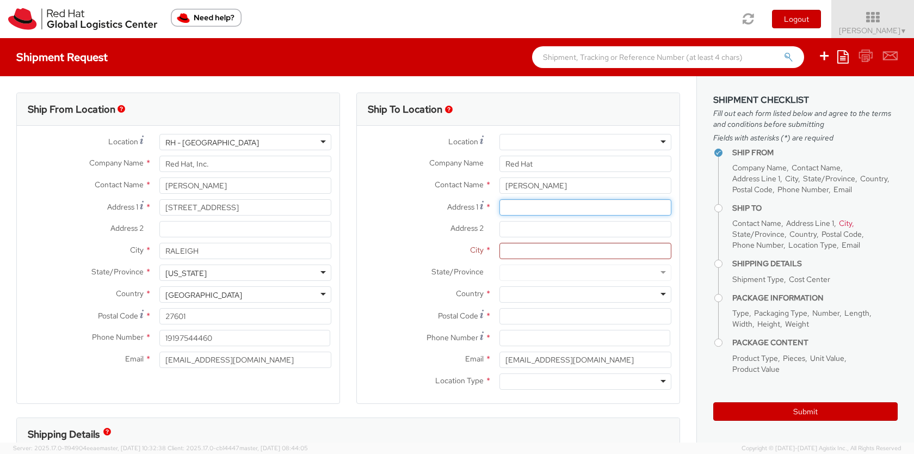
click at [534, 209] on input "Address 1 *" at bounding box center [585, 207] width 172 height 16
paste input "[PERSON_NAME] [STREET_ADDRESS][PERSON_NAME]"
drag, startPoint x: 594, startPoint y: 205, endPoint x: 684, endPoint y: 205, distance: 90.9
click at [684, 205] on div "Ship To Location Location * [GEOGRAPHIC_DATA] - [GEOGRAPHIC_DATA] - [GEOGRAPHIC…" at bounding box center [518, 254] width 340 height 325
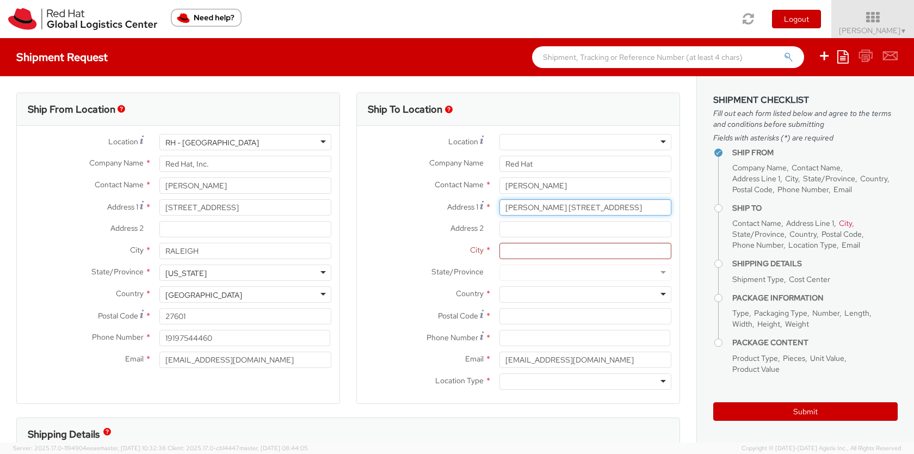
scroll to position [0, 0]
drag, startPoint x: 539, startPoint y: 207, endPoint x: 477, endPoint y: 207, distance: 62.6
click at [477, 207] on div "Address 1 For cross streets use street names with '&' or 'and' in between. For …" at bounding box center [518, 207] width 323 height 16
type input "[STREET_ADDRESS]"
paste input "Haymarket, [GEOGRAPHIC_DATA] 20169"
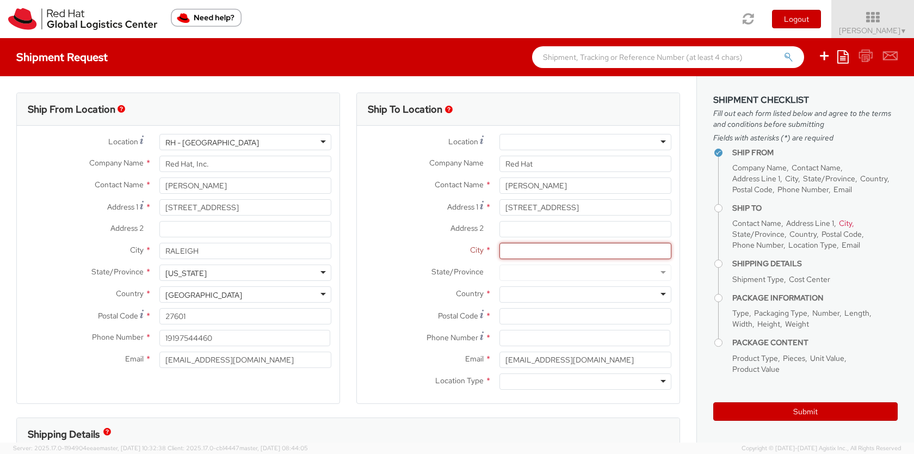
type input "Haymarket, [GEOGRAPHIC_DATA] 20169"
type input "[STREET_ADDRESS]"
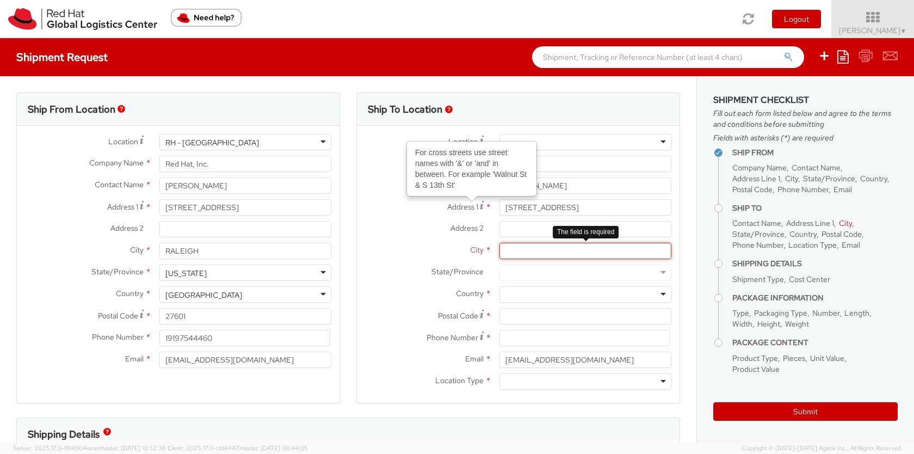
click at [517, 255] on input "City *" at bounding box center [585, 251] width 172 height 16
paste input "Haymarket, [GEOGRAPHIC_DATA] 20169"
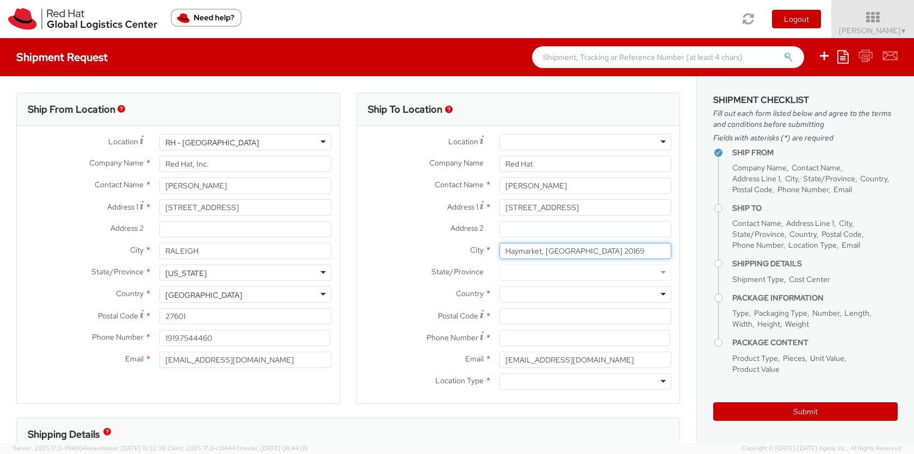
click at [560, 251] on input "Haymarket, [GEOGRAPHIC_DATA] 20169" at bounding box center [585, 251] width 172 height 16
type input "Haymarket"
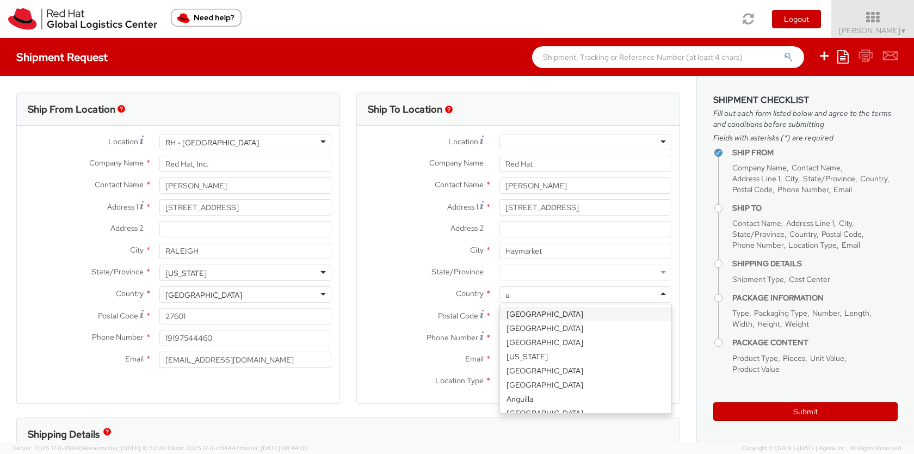
type input "un"
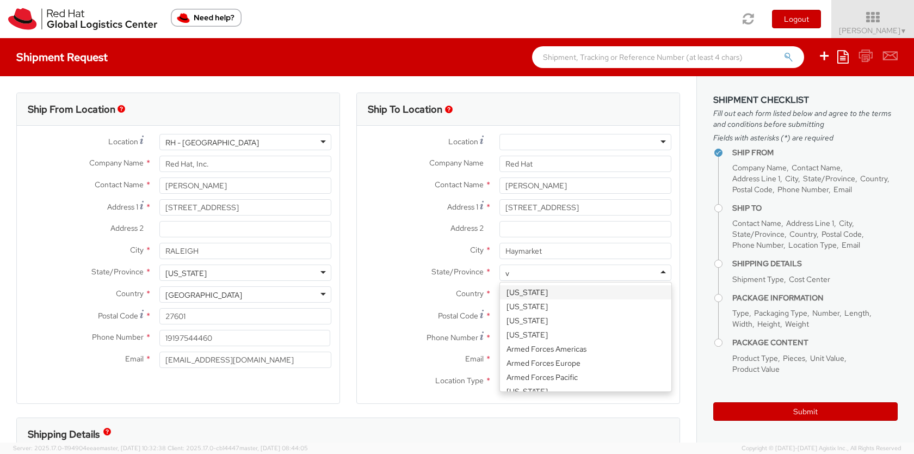
type input "vi"
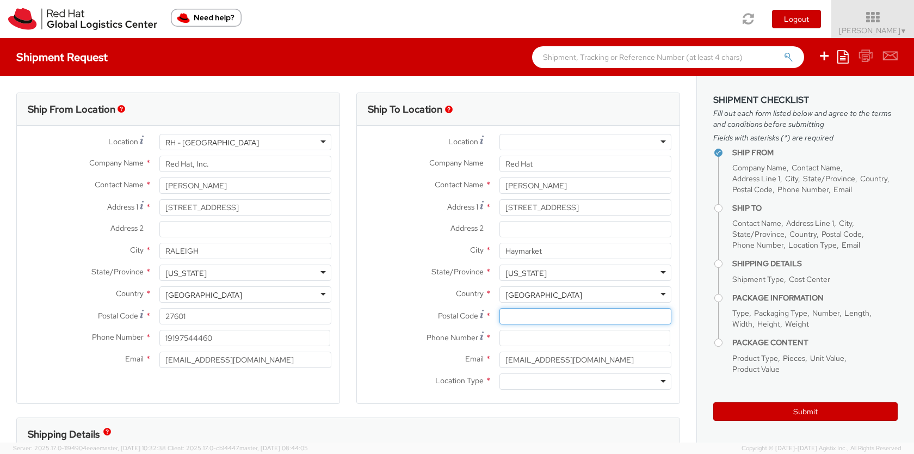
paste input "20169"
type input "20169"
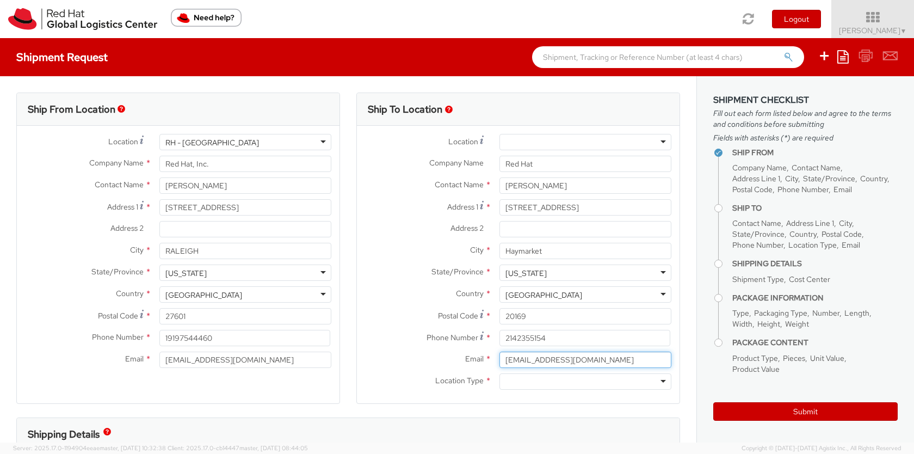
click at [563, 353] on input "[EMAIL_ADDRESS][DOMAIN_NAME]" at bounding box center [585, 359] width 172 height 16
click at [572, 339] on input "2142355154" at bounding box center [584, 338] width 171 height 16
type input "2142355145"
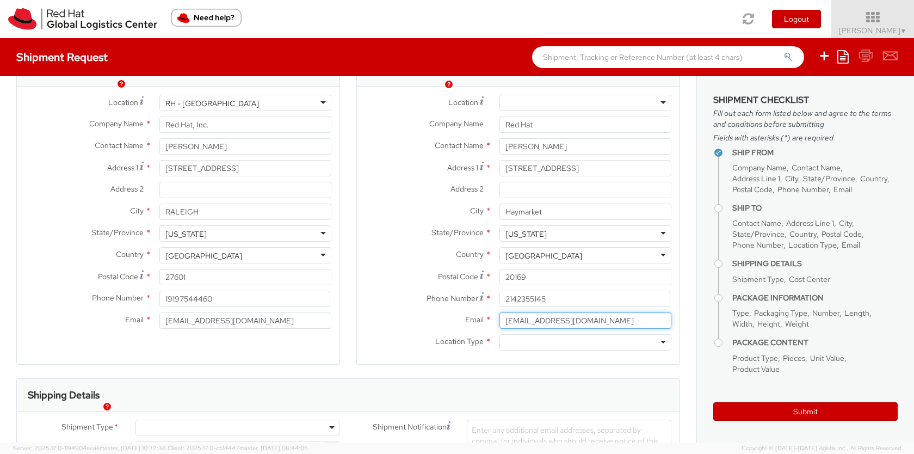
scroll to position [71, 0]
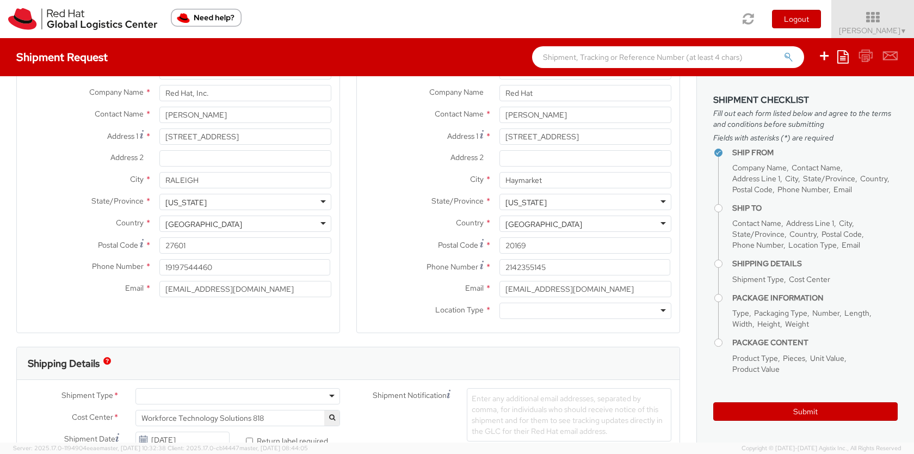
click at [581, 323] on div "Location Type * Business Residential" at bounding box center [518, 313] width 323 height 22
click at [589, 313] on div at bounding box center [585, 310] width 172 height 16
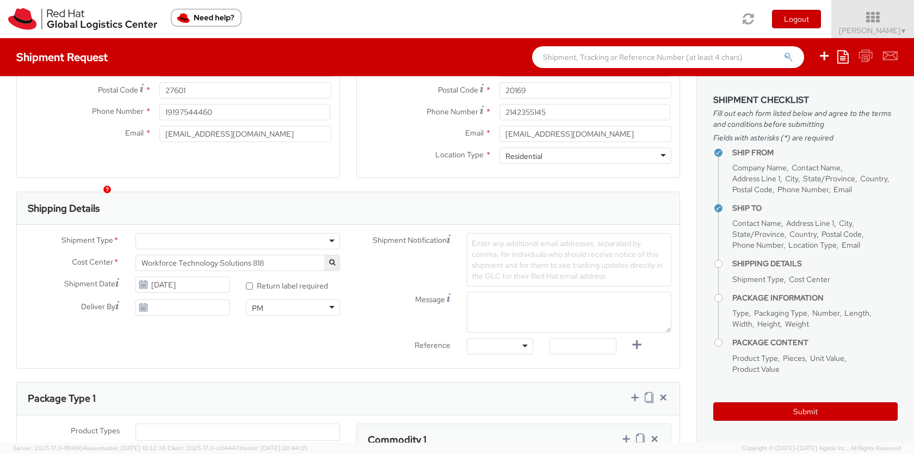
scroll to position [242, 0]
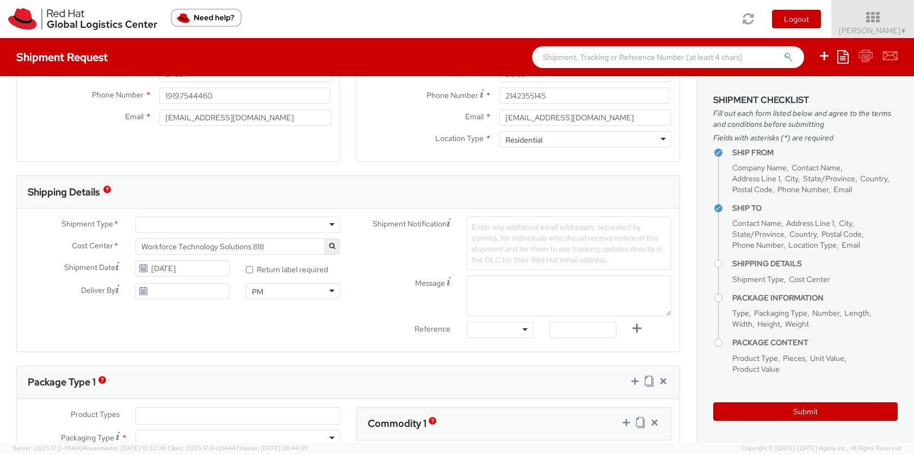
click at [222, 209] on div "Shipment Type * Batch Business Personal Cost Center * Workforce Technology Solu…" at bounding box center [348, 279] width 663 height 143
click at [219, 218] on div at bounding box center [237, 225] width 205 height 16
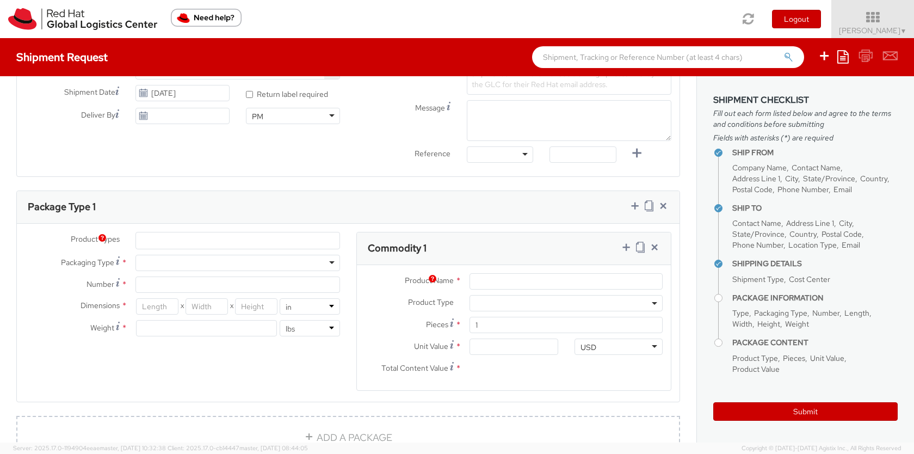
scroll to position [432, 0]
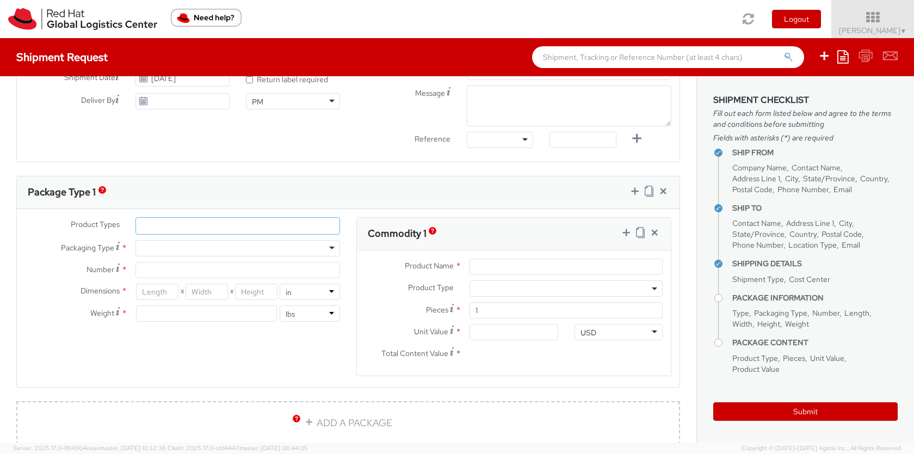
click at [181, 222] on ul at bounding box center [237, 226] width 203 height 16
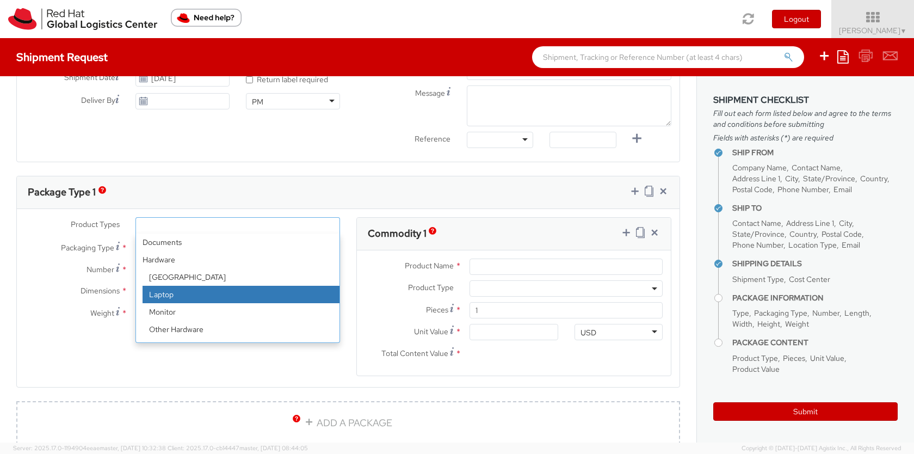
scroll to position [47, 0]
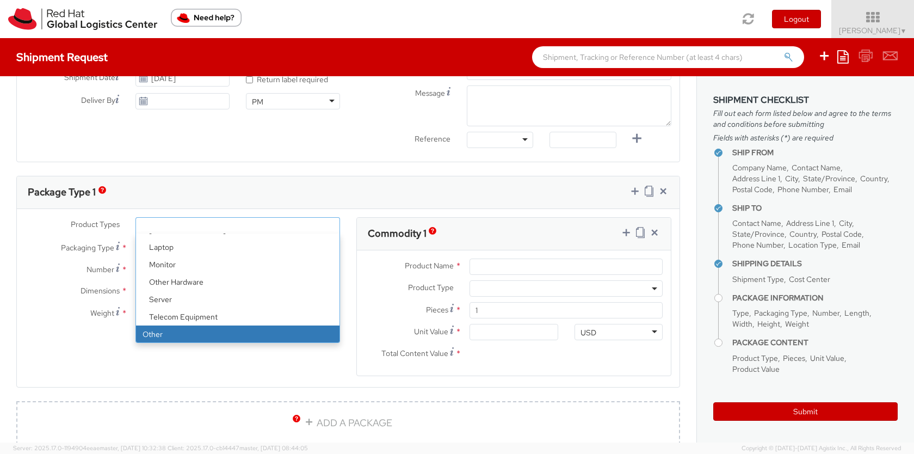
select select "OTHER"
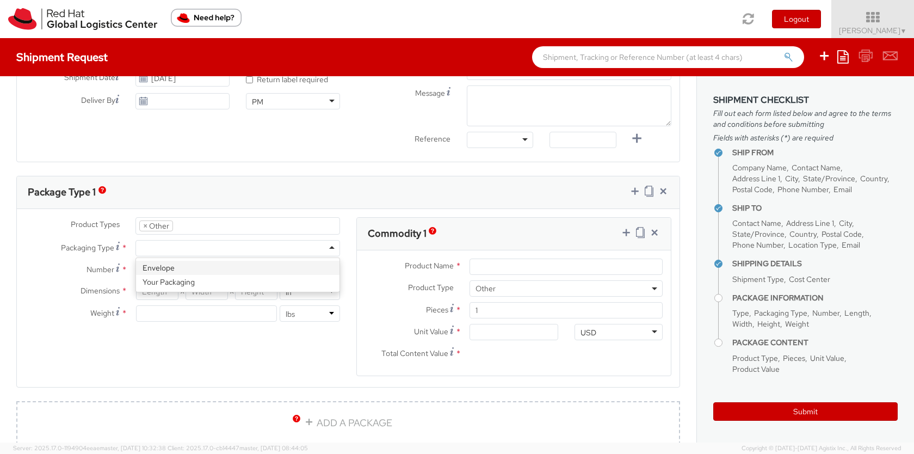
click at [192, 250] on div at bounding box center [237, 248] width 205 height 16
click at [177, 271] on input "Number *" at bounding box center [237, 270] width 205 height 16
type input "1"
type input "8"
type input "12"
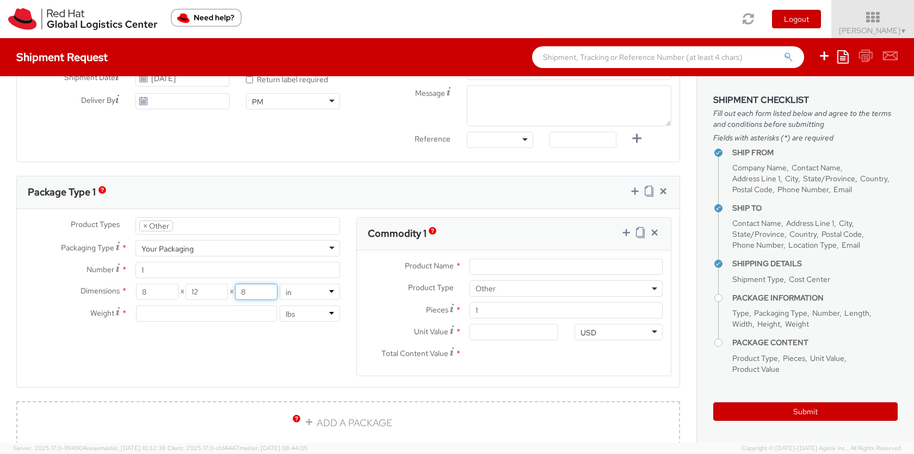
type input "8"
type input "1"
type input "1.5"
click at [487, 258] on input "Product Name *" at bounding box center [565, 266] width 193 height 16
type input "notebook & mug"
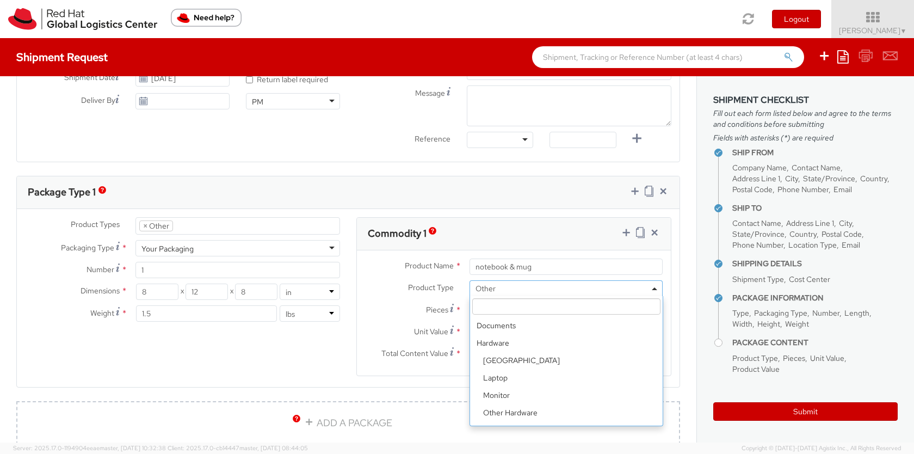
scroll to position [47, 0]
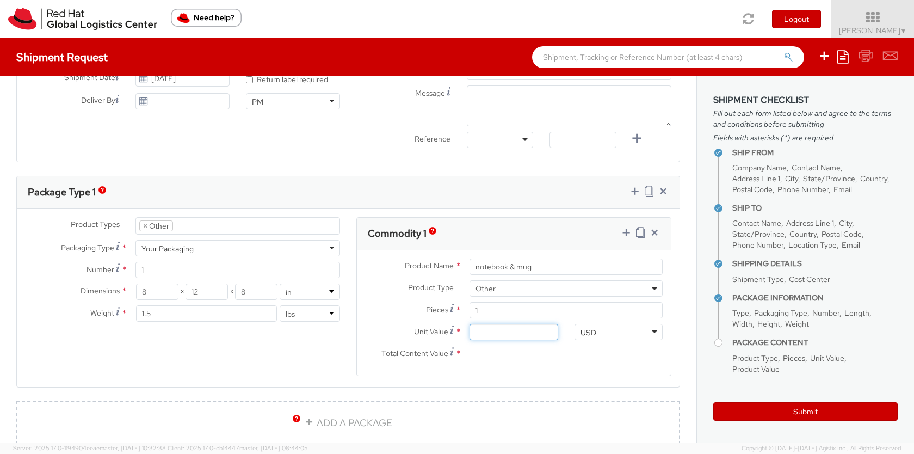
type input "2.00"
type input "20.00"
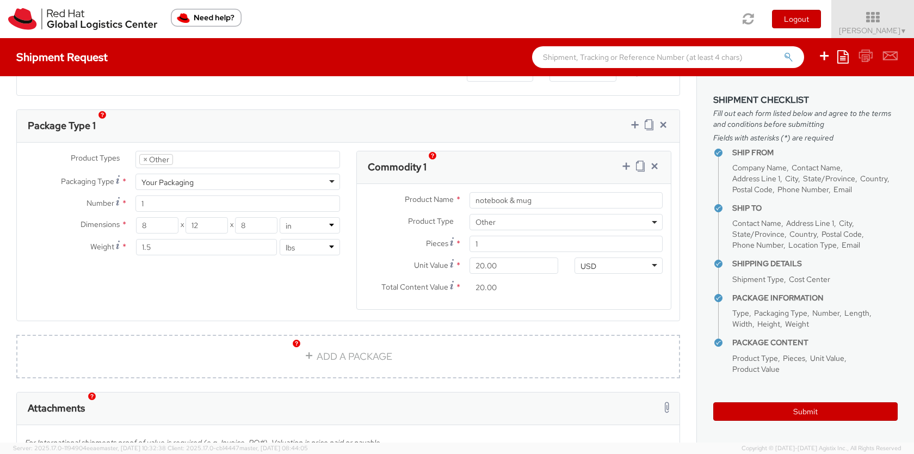
scroll to position [519, 0]
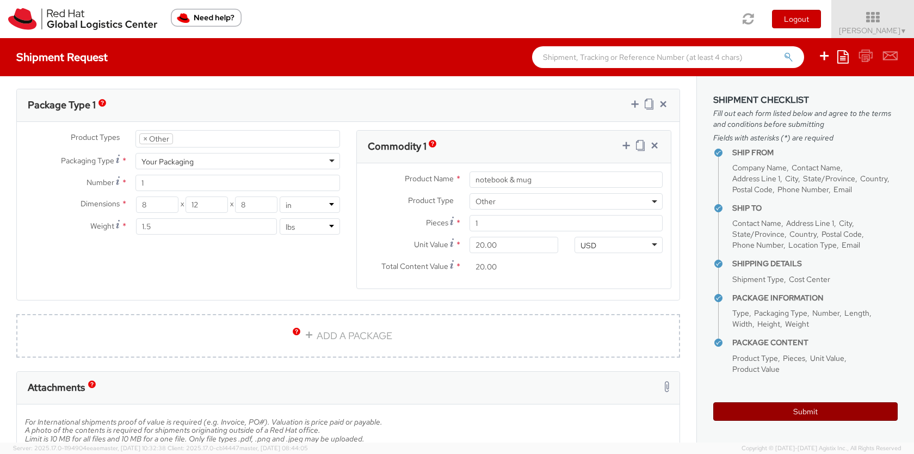
click at [752, 411] on button "Submit" at bounding box center [805, 411] width 184 height 18
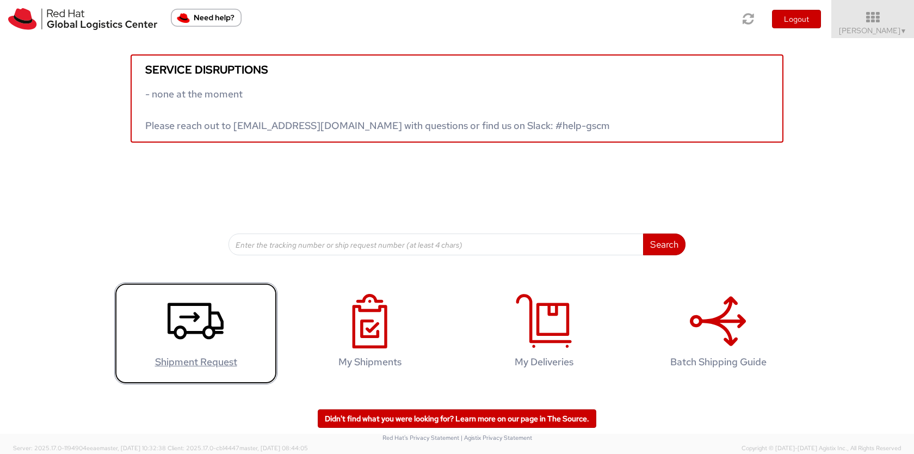
click at [200, 316] on icon at bounding box center [196, 321] width 56 height 54
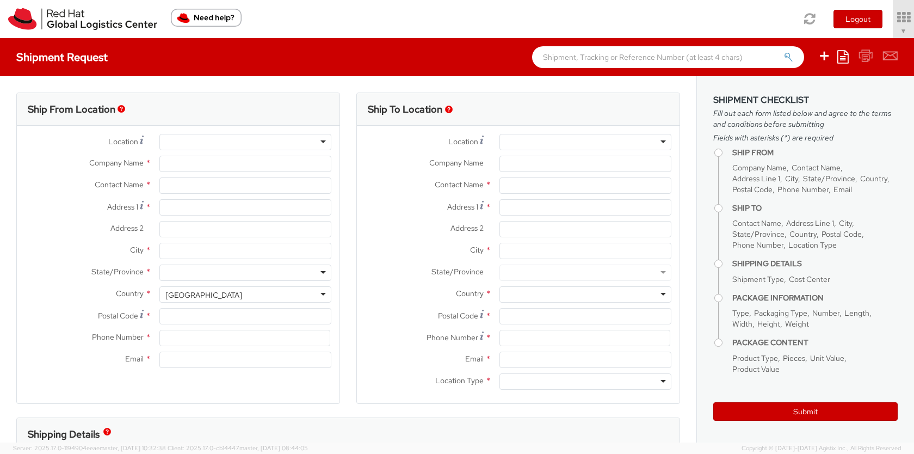
type input "Red Hat, Inc."
type input "[PERSON_NAME]"
type input "[STREET_ADDRESS]"
type input "RALEIGH"
type input "27601"
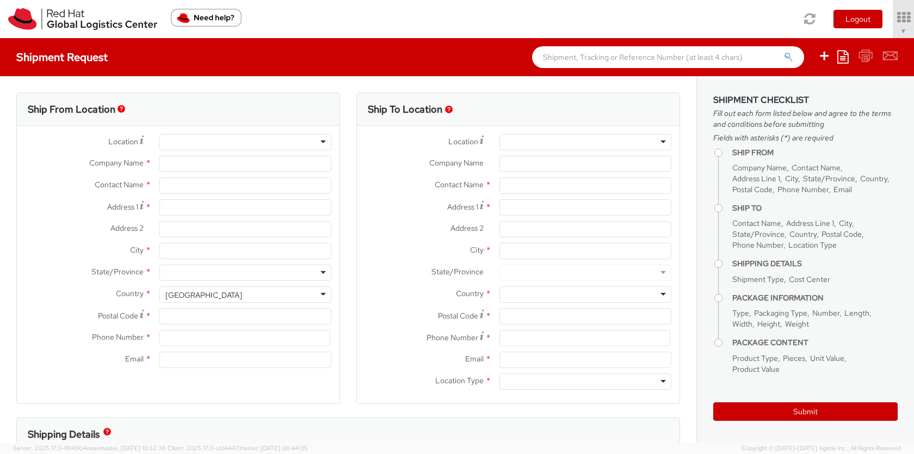
type input "19197544460"
type input "[EMAIL_ADDRESS][DOMAIN_NAME]"
select select "818"
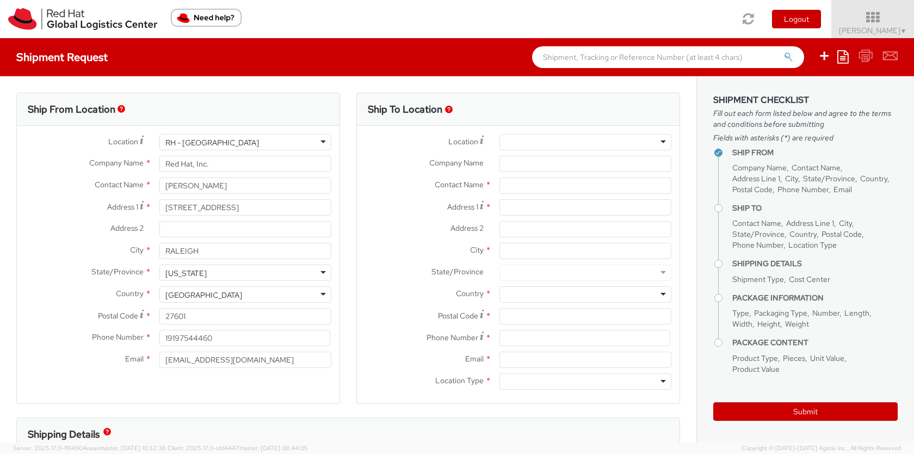
select select
click at [534, 186] on input "text" at bounding box center [585, 185] width 172 height 16
type input "[PERSON_NAME]"
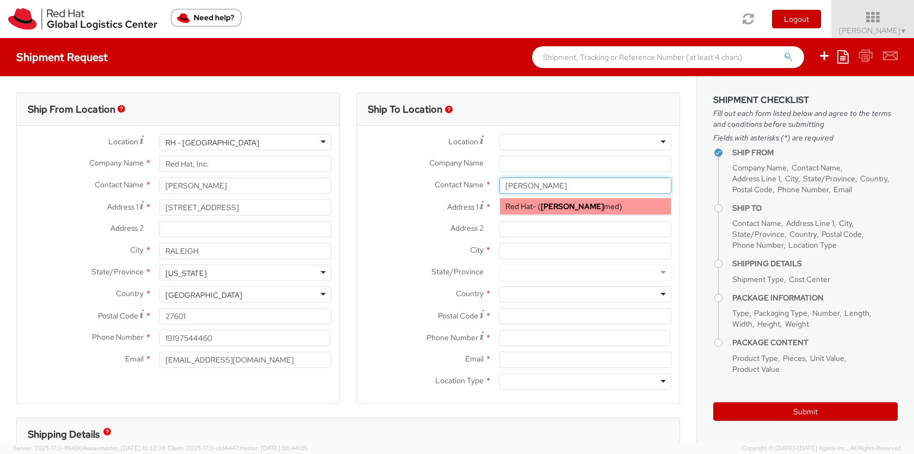
click at [532, 206] on div "Red Hat - ( Aziz Ah med )" at bounding box center [585, 206] width 171 height 16
type input "Red Hat"
type input "Aziz Ahmed"
type input "aahmed@redhat.com"
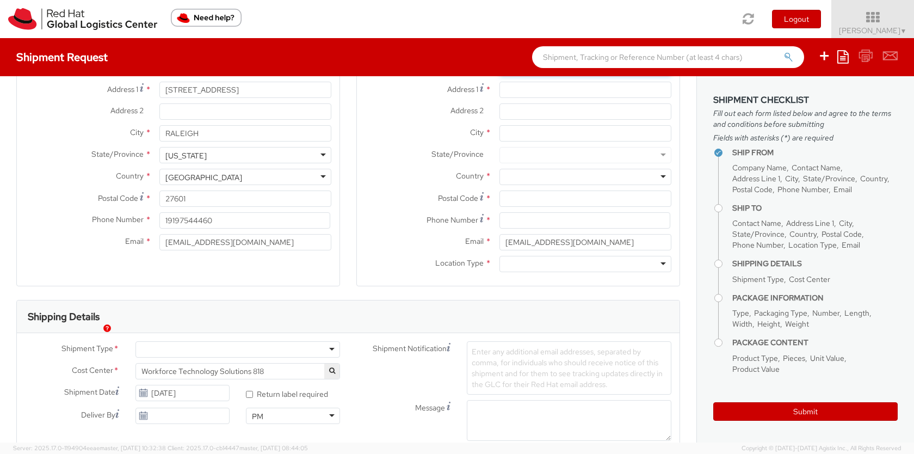
scroll to position [128, 0]
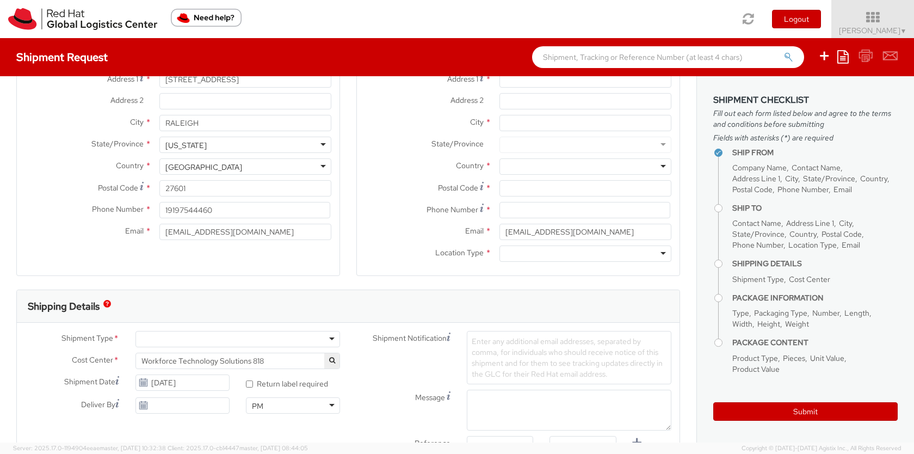
type input "Aziz Ahmed"
click at [563, 249] on div at bounding box center [585, 253] width 172 height 16
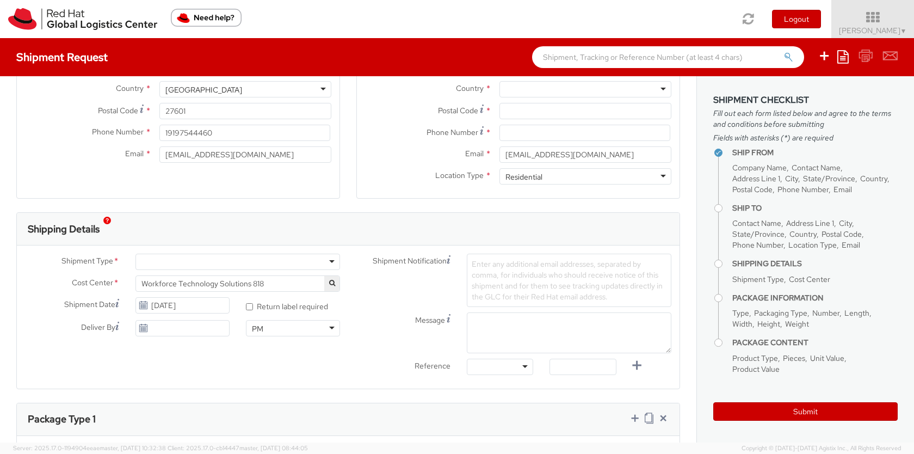
scroll to position [255, 0]
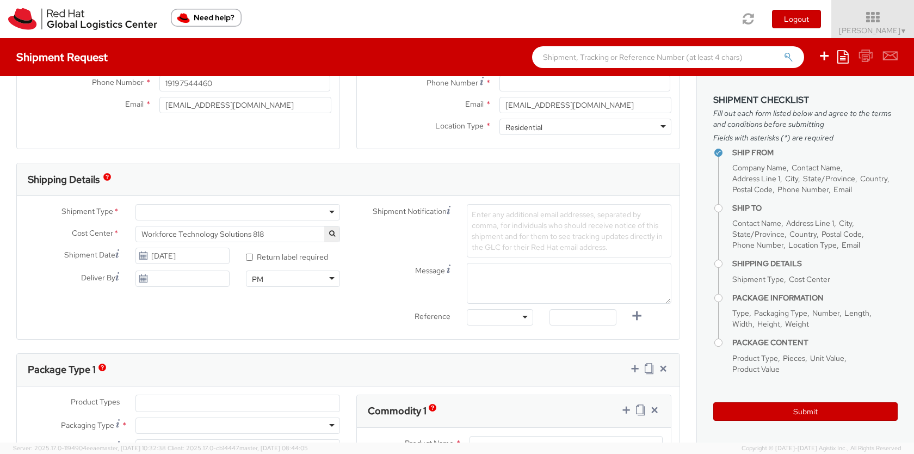
click at [273, 214] on div at bounding box center [237, 212] width 205 height 16
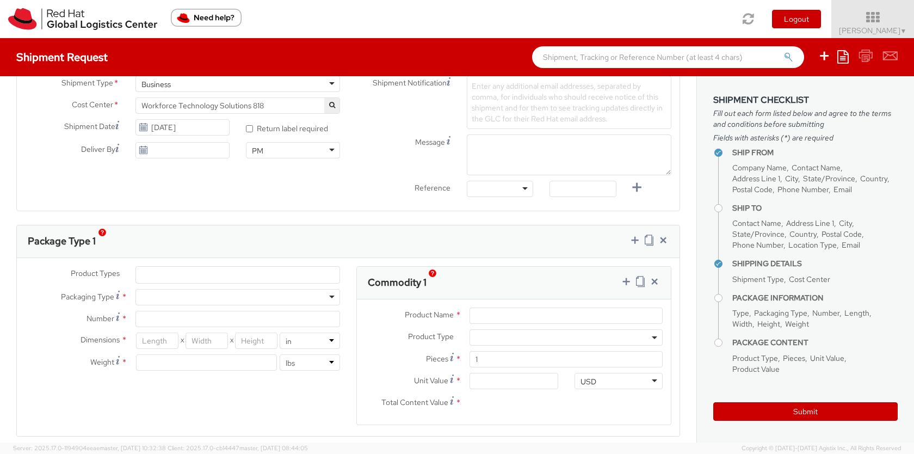
scroll to position [392, 0]
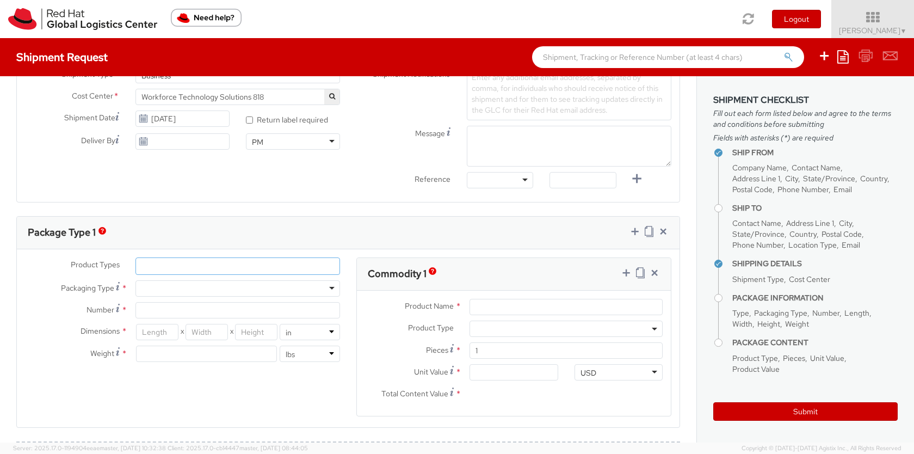
click at [183, 258] on ul at bounding box center [237, 266] width 203 height 16
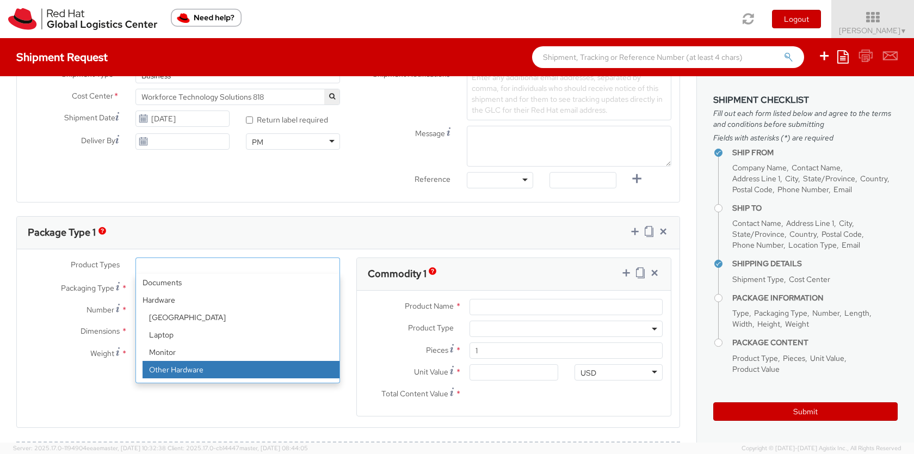
scroll to position [47, 0]
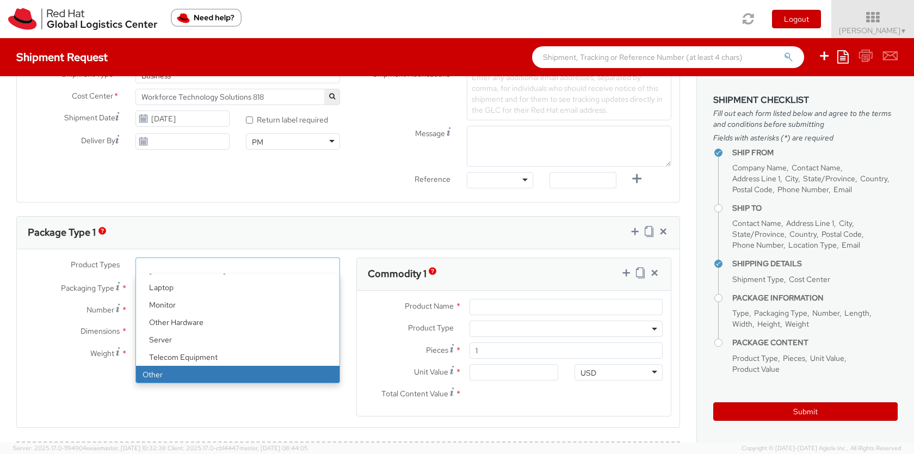
select select "OTHER"
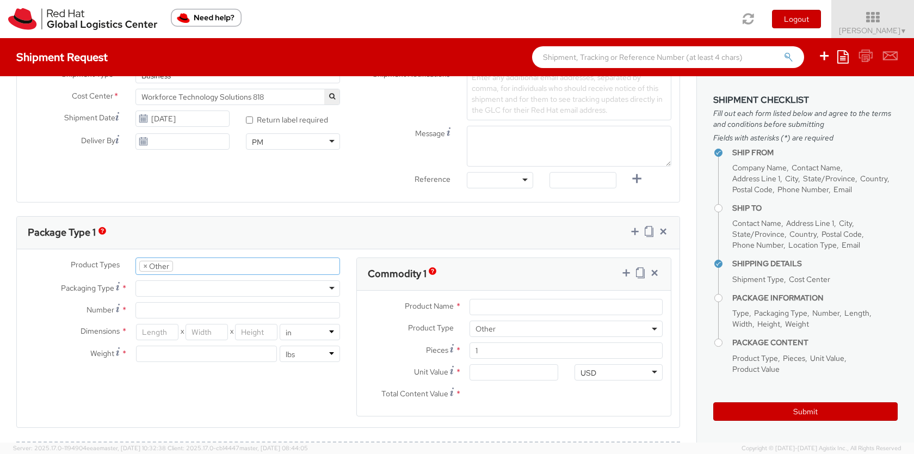
click at [180, 290] on div at bounding box center [237, 288] width 205 height 16
click at [170, 312] on input "Number *" at bounding box center [237, 310] width 205 height 16
type input "1"
type input "8"
type input "12"
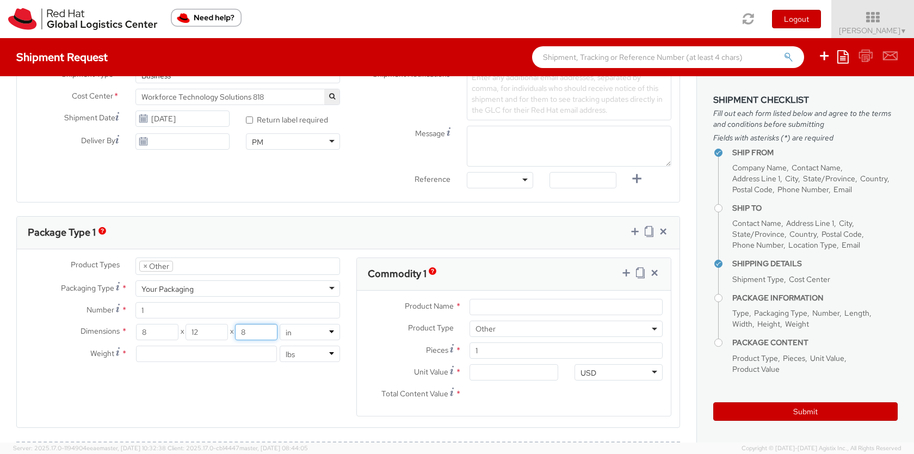
type input "8"
type input "1.5"
click at [530, 306] on input "Product Name *" at bounding box center [565, 307] width 193 height 16
type input "Notebook and Mug"
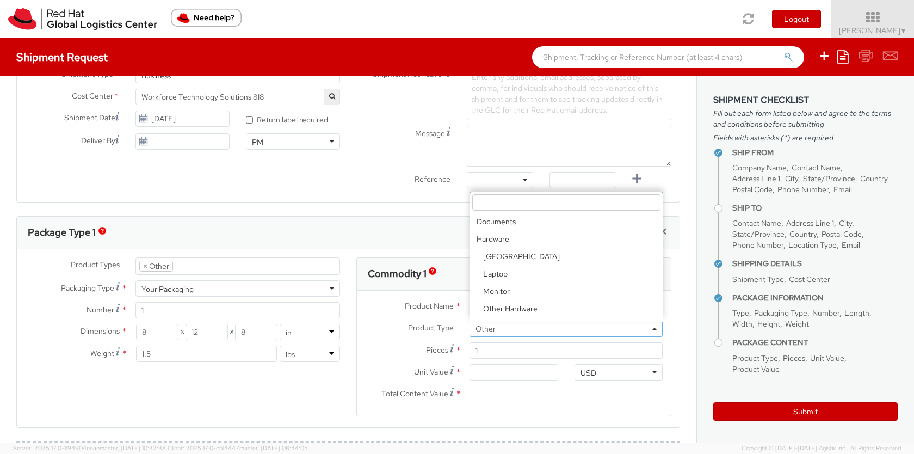
scroll to position [47, 0]
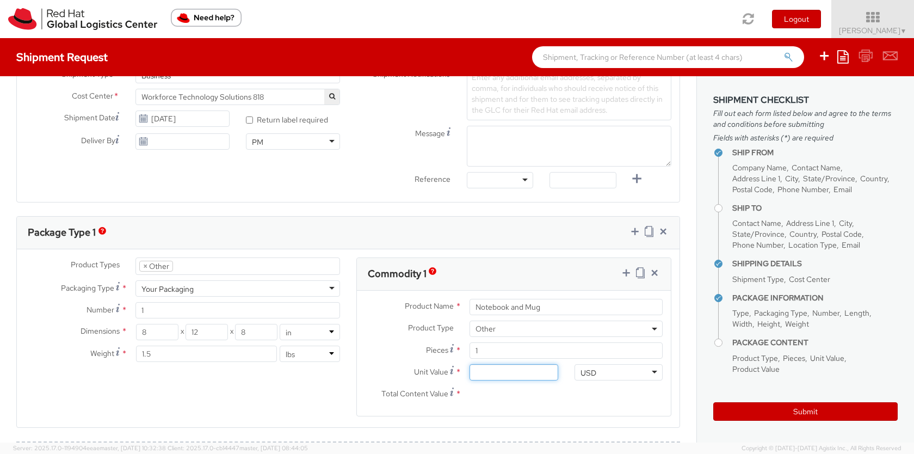
type input "2.00"
type input "20.00"
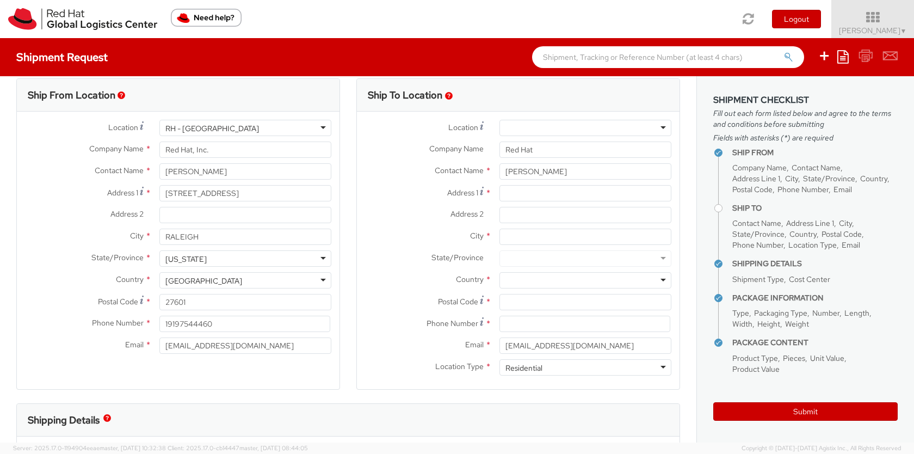
scroll to position [0, 0]
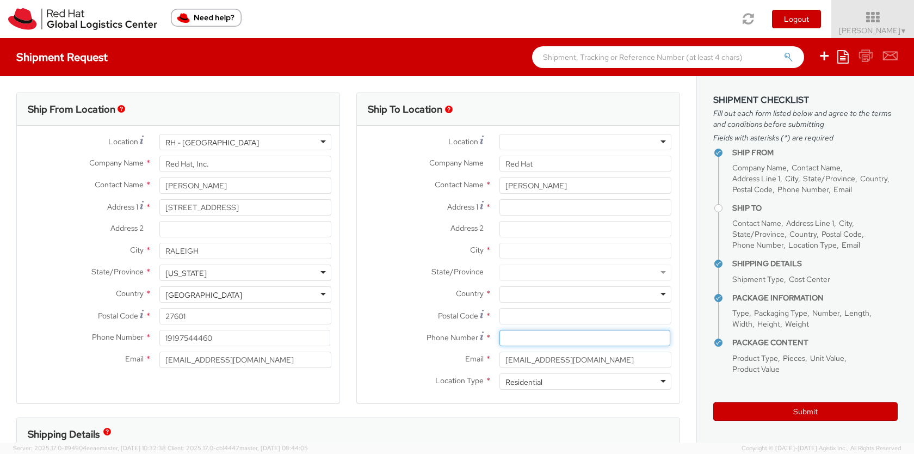
click at [523, 339] on input at bounding box center [584, 338] width 171 height 16
type input "2487470540"
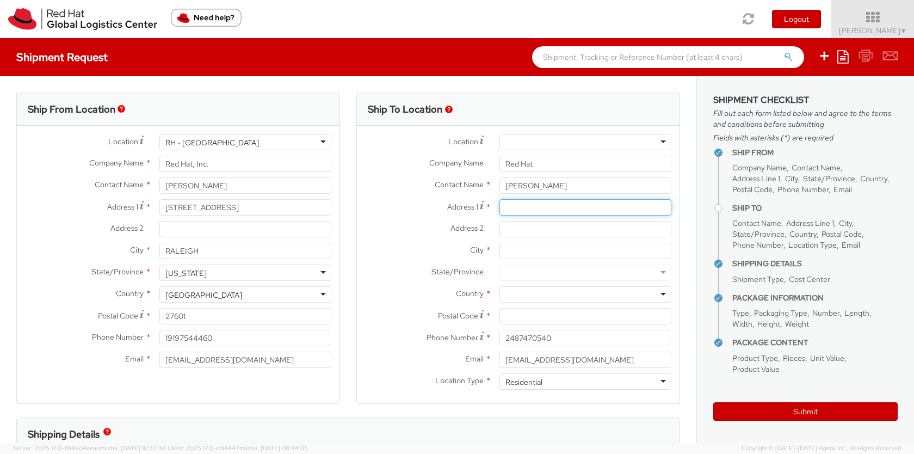
click at [545, 212] on input "Address 1 *" at bounding box center [585, 207] width 172 height 16
paste input "839 Rock Spring Rd Bloomfield Hills, MI 48304"
drag, startPoint x: 572, startPoint y: 208, endPoint x: 683, endPoint y: 209, distance: 111.0
click at [683, 209] on div "Ship To Location Location * RH - Amsterdam - MSO RH - Amsterdam Data Center RH …" at bounding box center [518, 254] width 340 height 325
type input "839 Rock Spring Rd"
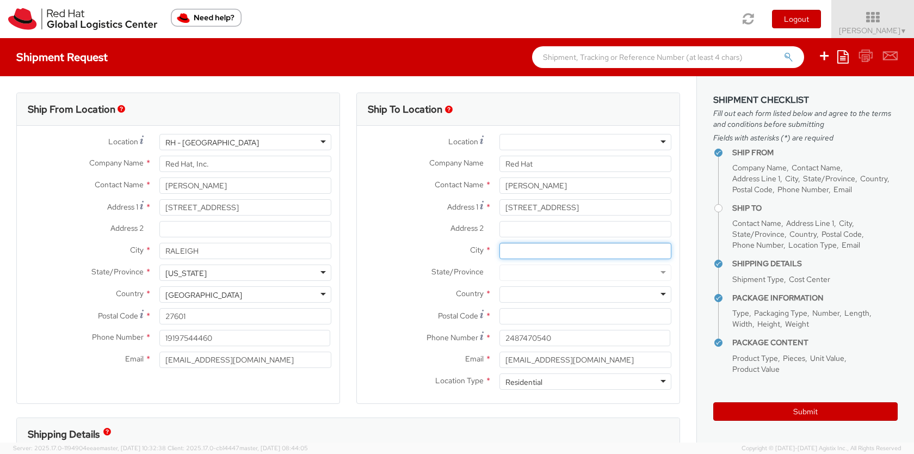
paste input "Bloomfield Hills, MI 48304"
click at [580, 251] on input "Bloomfield Hills, MI 48304" at bounding box center [585, 251] width 172 height 16
type input "Bloomfield Hills"
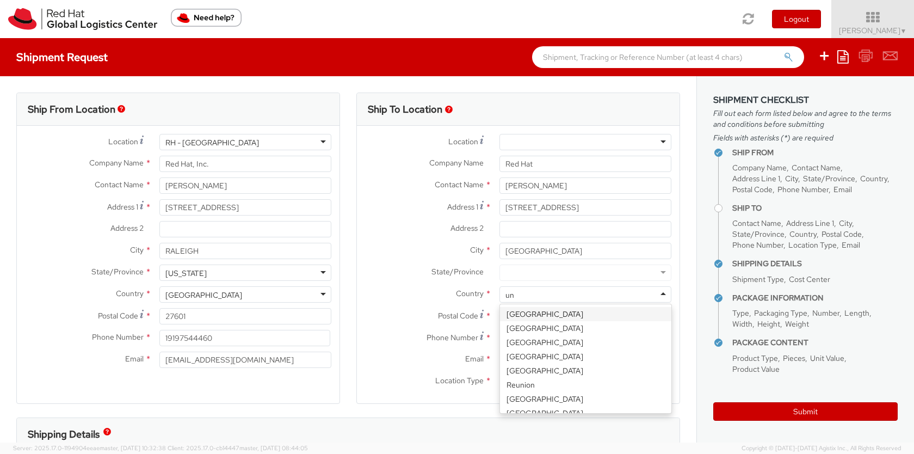
type input "uni"
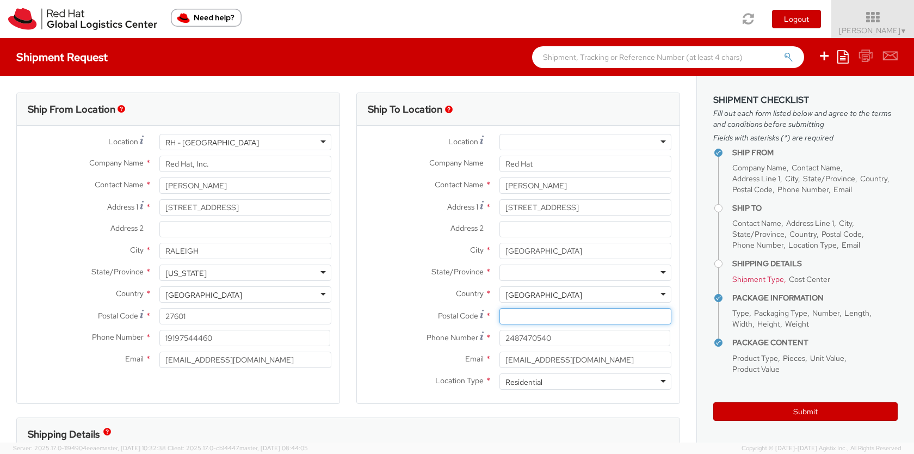
paste input "48304"
type input "48304"
click at [558, 273] on div at bounding box center [585, 272] width 172 height 16
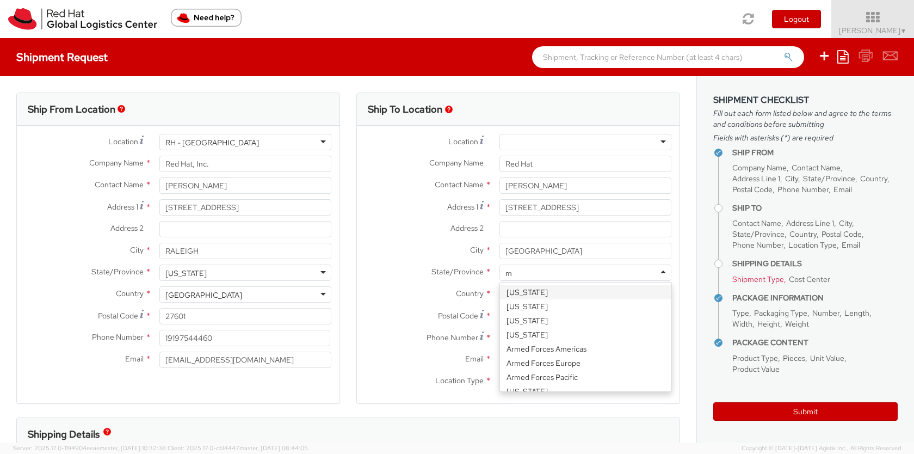
scroll to position [26, 0]
type input "mi"
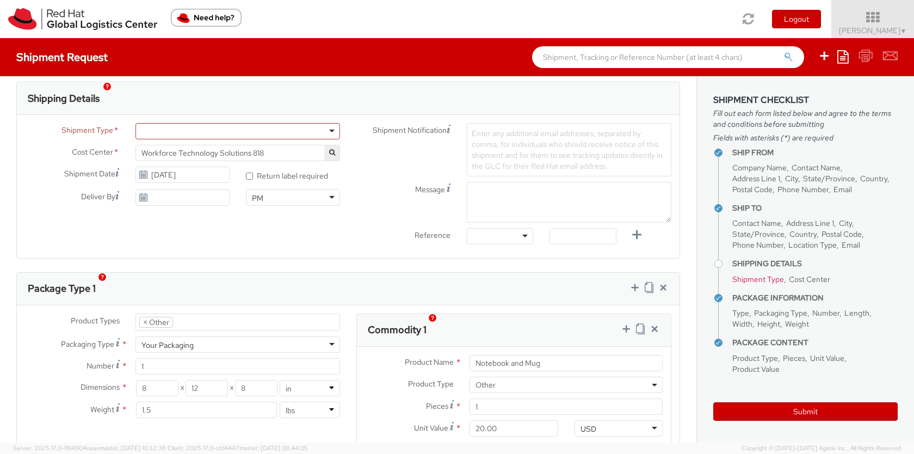
scroll to position [347, 0]
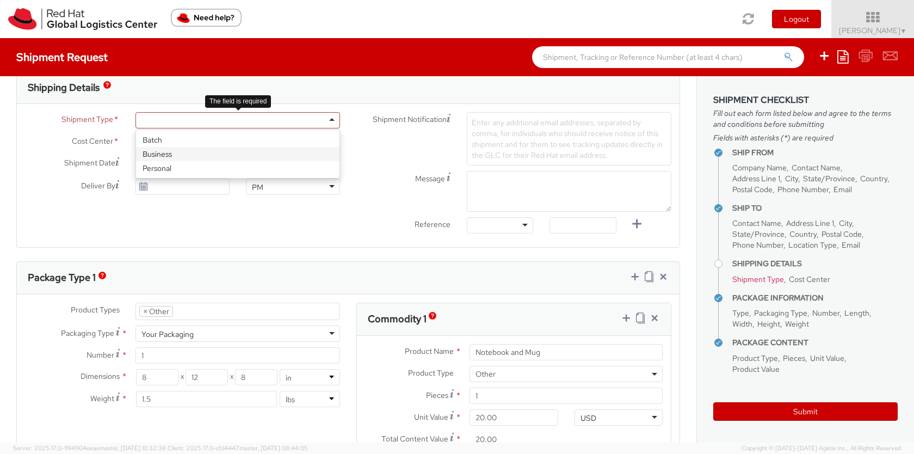
click at [285, 120] on div at bounding box center [237, 120] width 205 height 16
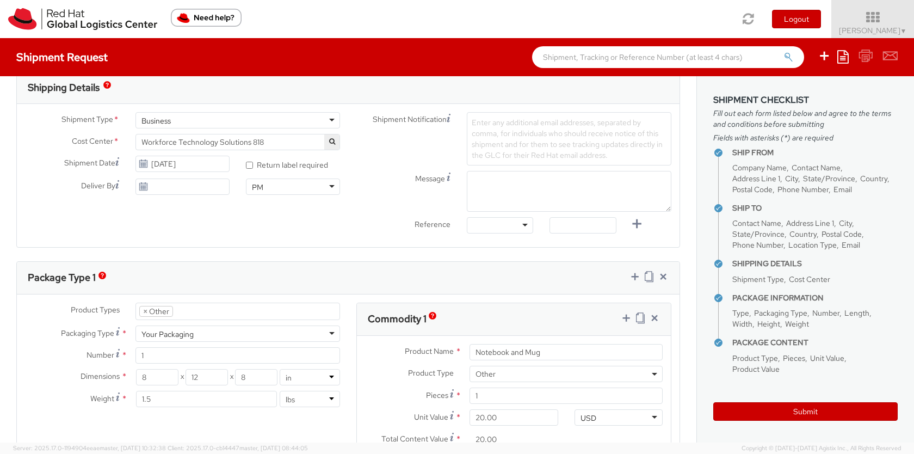
click at [310, 220] on div "Shipment Type * Business Business Batch Business Personal Cost Center * Workfor…" at bounding box center [348, 175] width 663 height 127
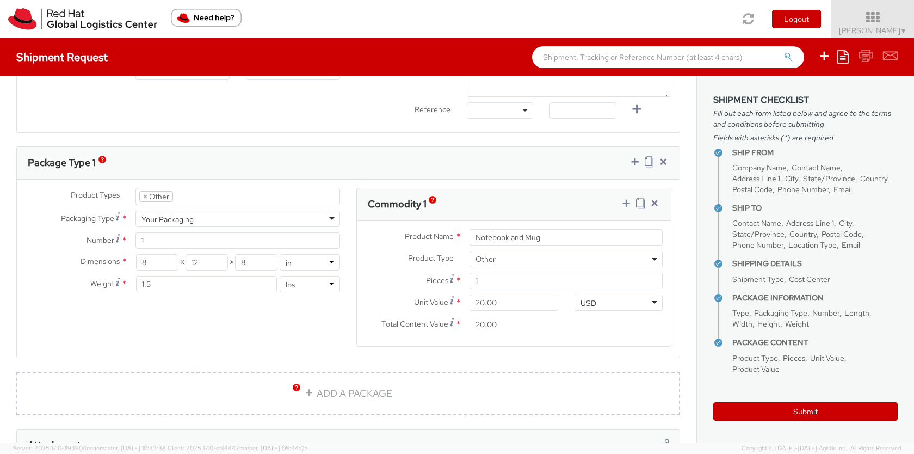
scroll to position [468, 0]
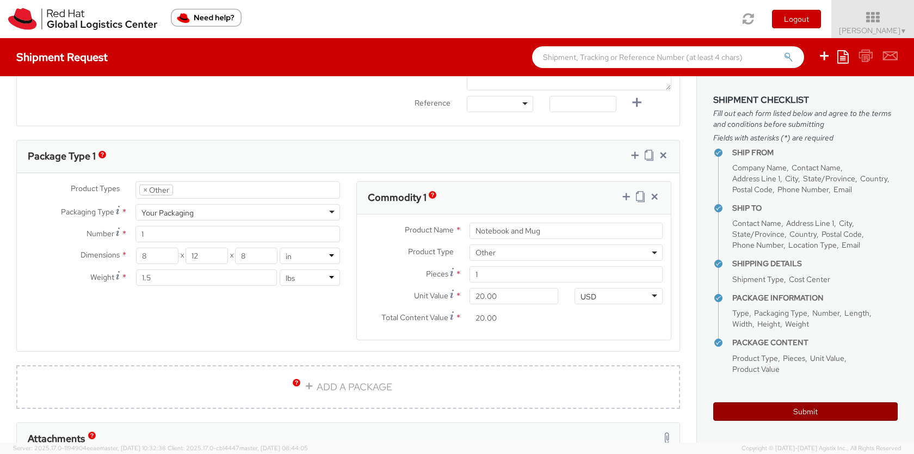
click at [732, 403] on button "Submit" at bounding box center [805, 411] width 184 height 18
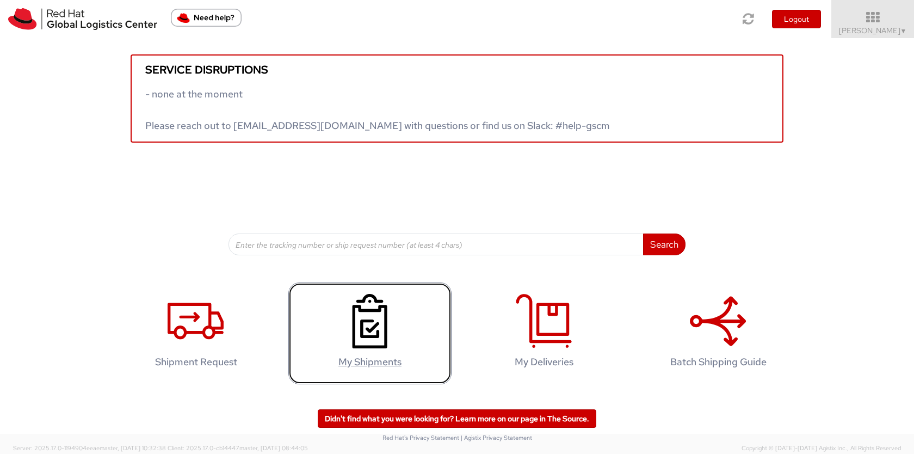
click at [384, 332] on icon at bounding box center [370, 321] width 56 height 54
